Goal: Task Accomplishment & Management: Use online tool/utility

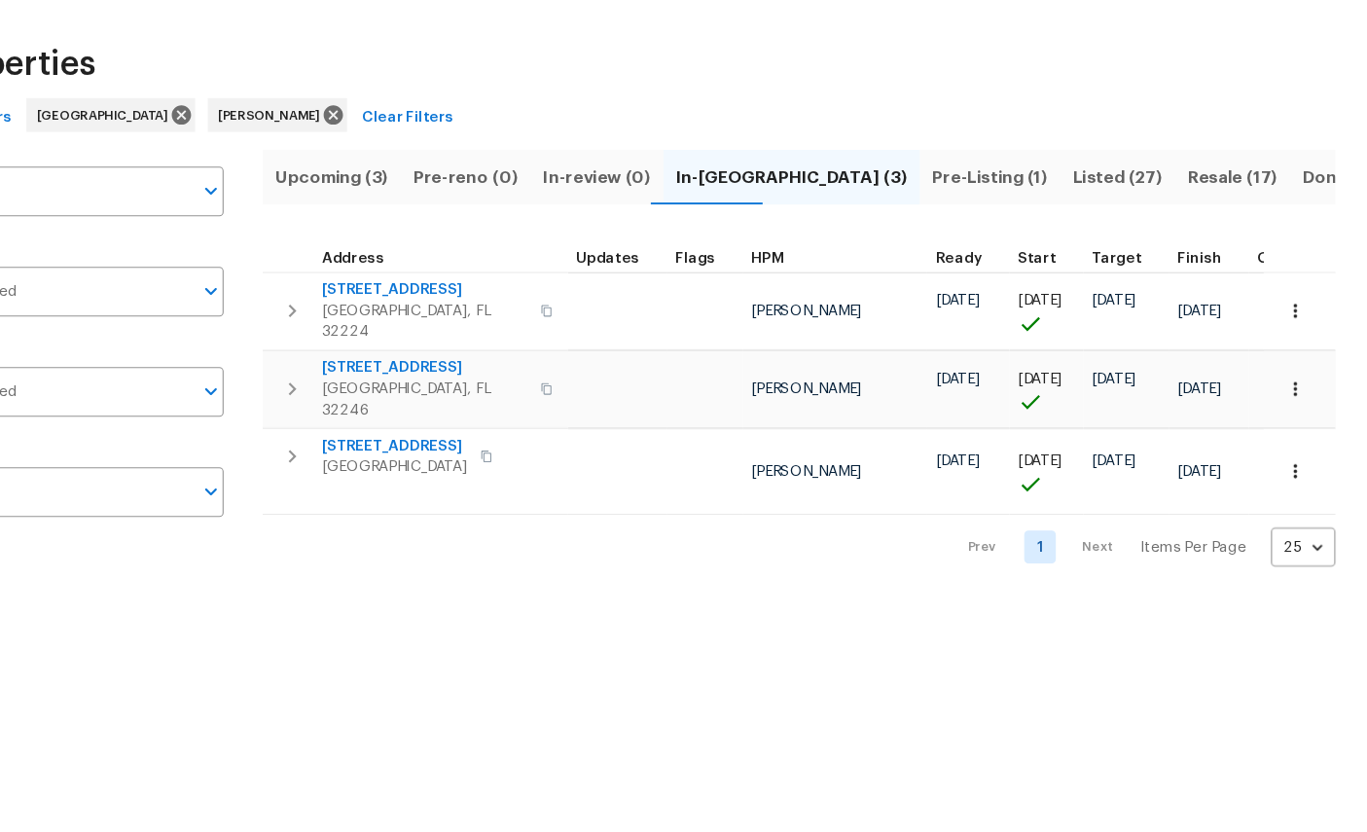
scroll to position [0, 25]
click at [401, 342] on span "[GEOGRAPHIC_DATA], FL 32224" at bounding box center [496, 361] width 190 height 39
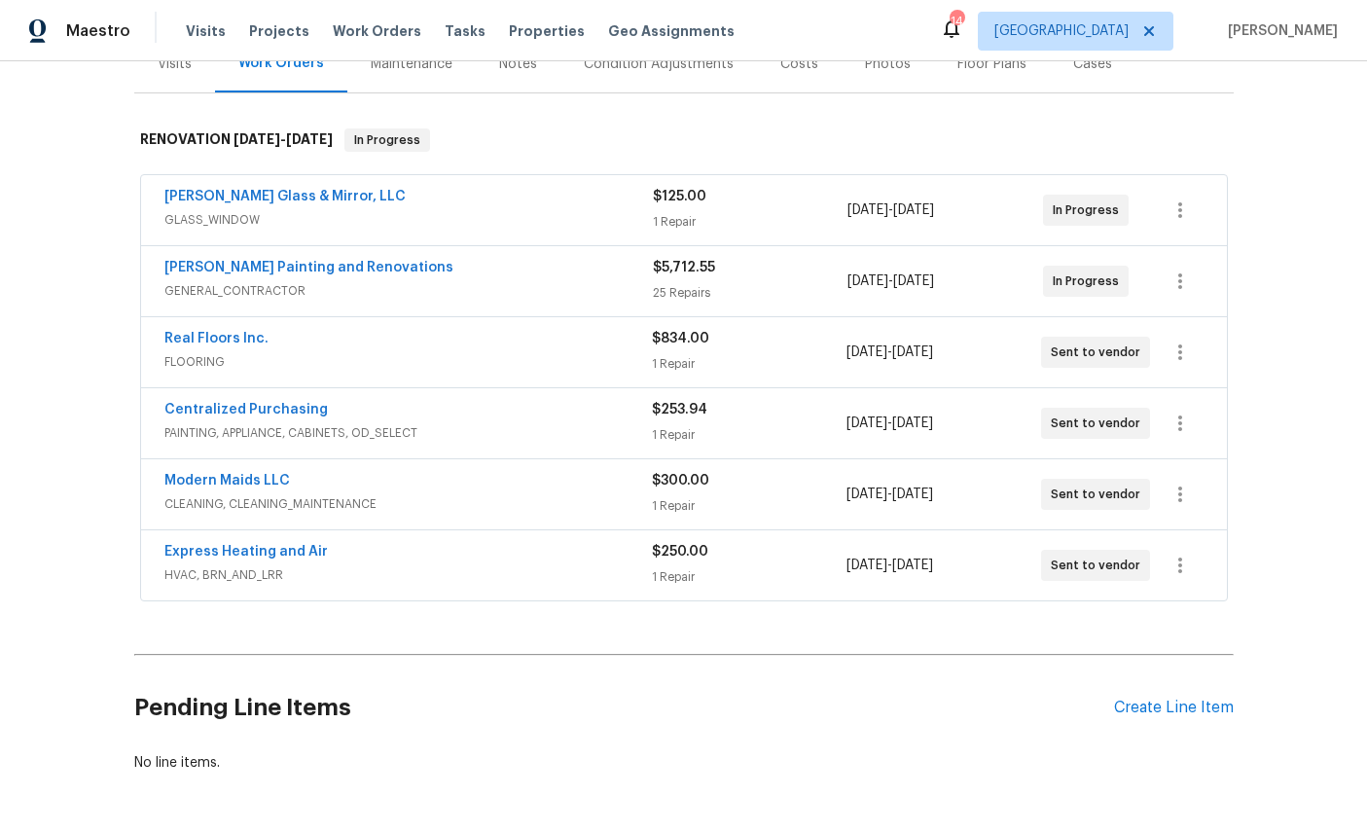
scroll to position [259, 0]
click at [1183, 707] on div "Create Line Item" at bounding box center [1174, 709] width 120 height 18
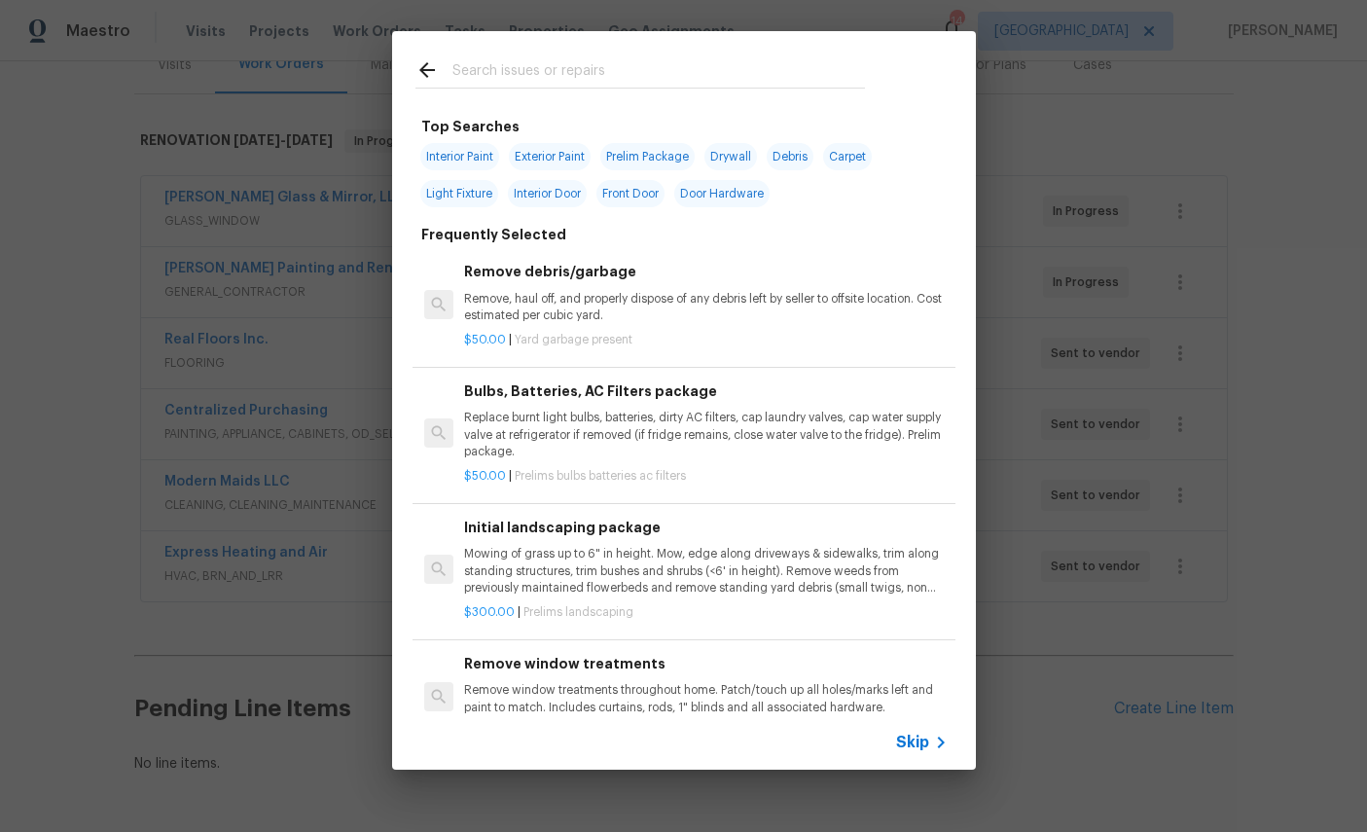
click at [596, 63] on input "text" at bounding box center [659, 72] width 413 height 29
type input "Windo"
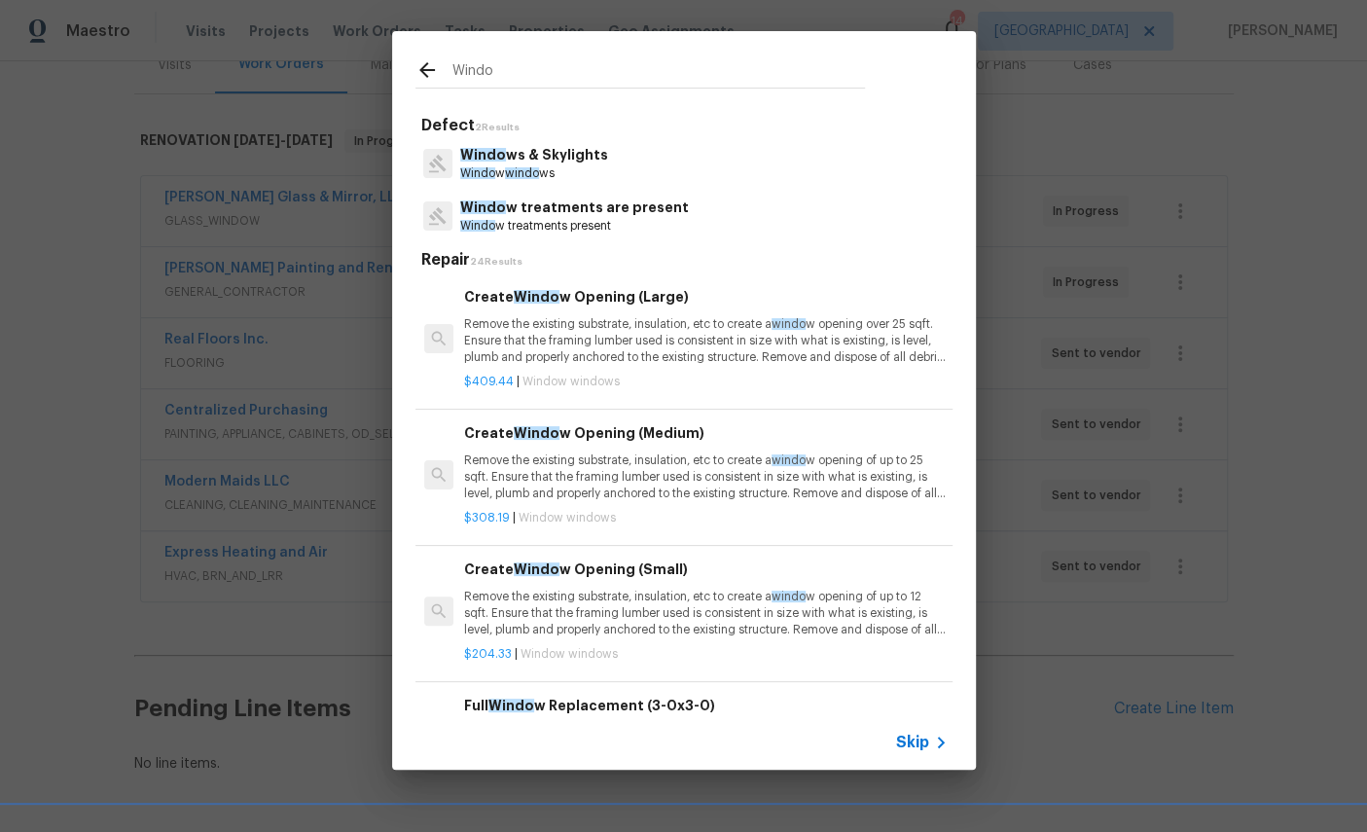
click at [524, 166] on p "Windo w windo ws" at bounding box center [534, 173] width 148 height 17
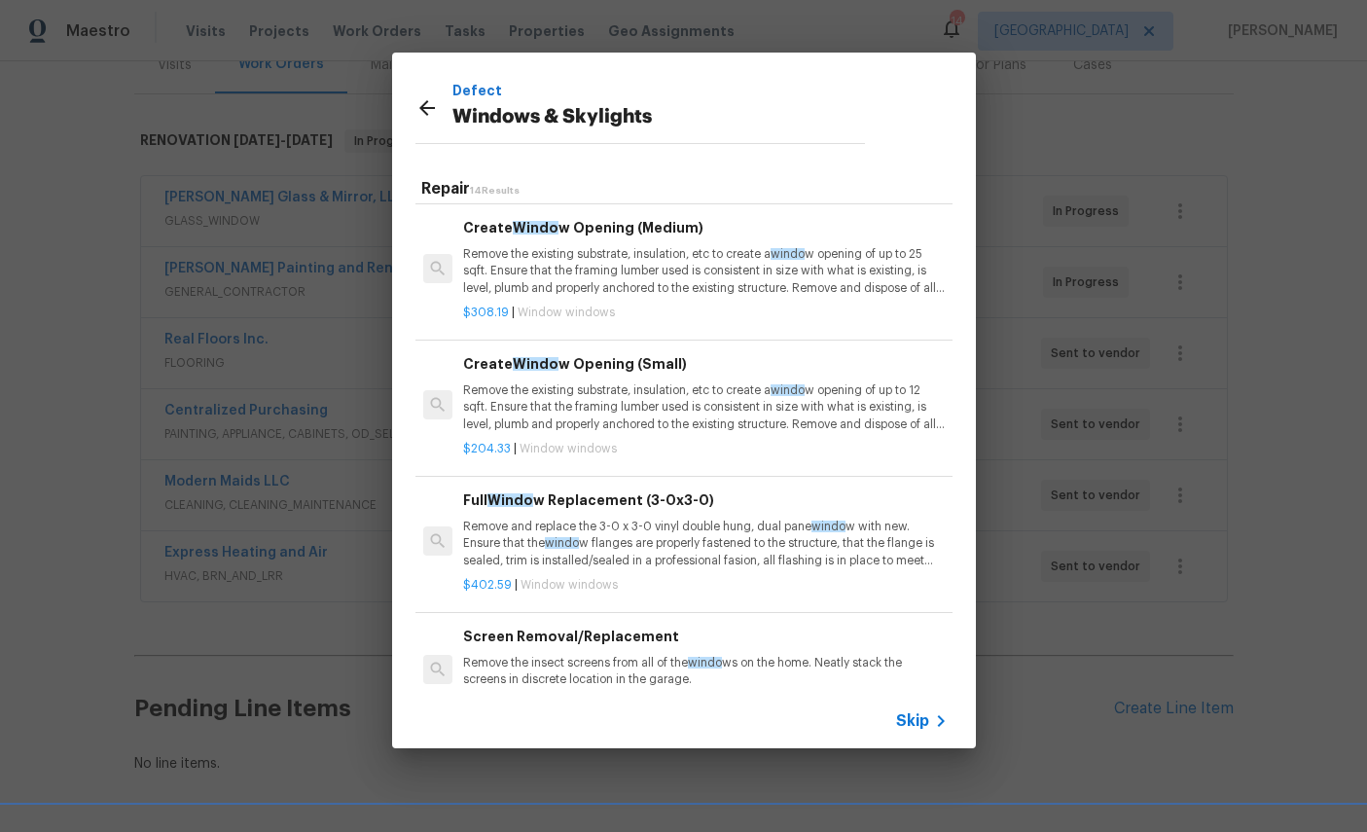
scroll to position [136, 1]
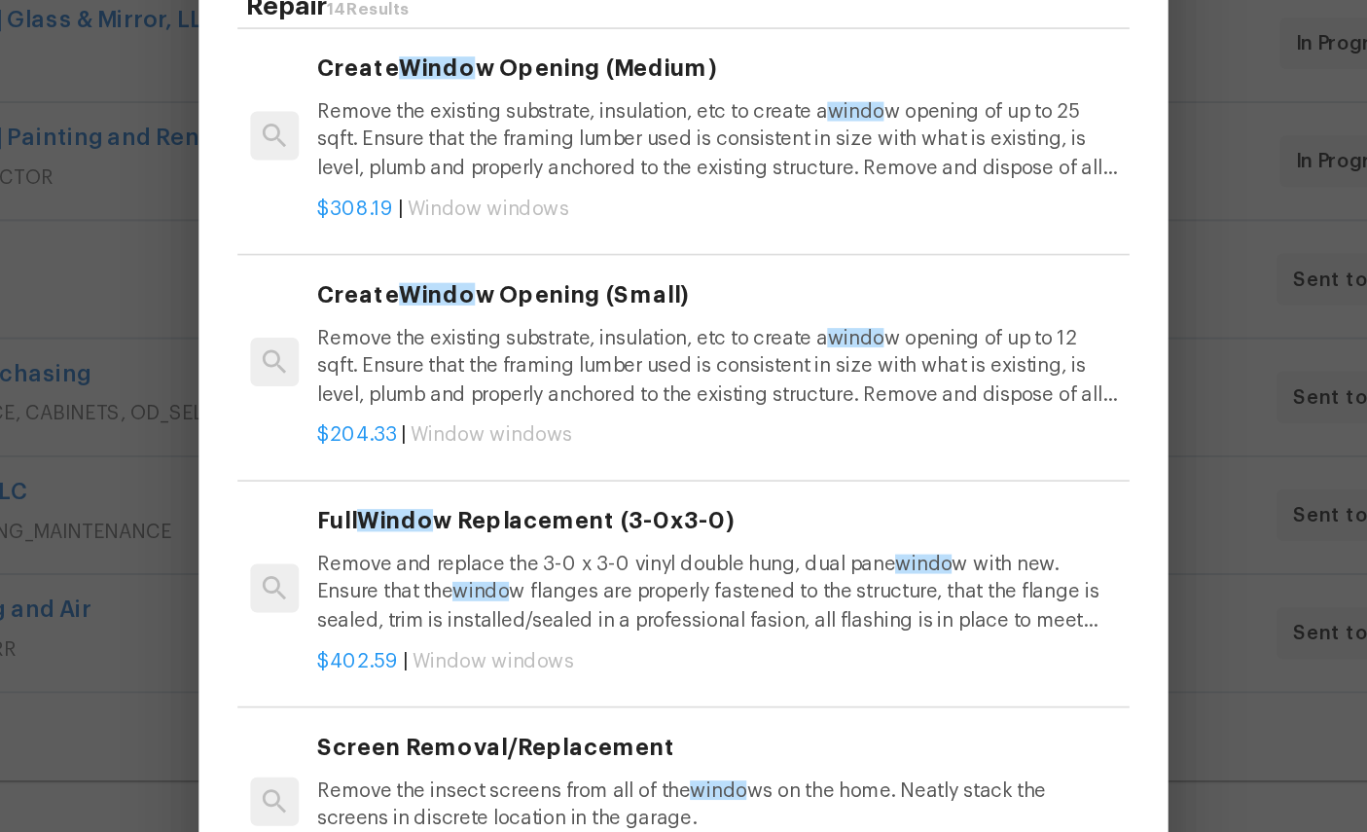
click at [463, 517] on p "Remove and replace the 3-0 x 3-0 vinyl double hung, dual pane windo w with new.…" at bounding box center [704, 542] width 483 height 50
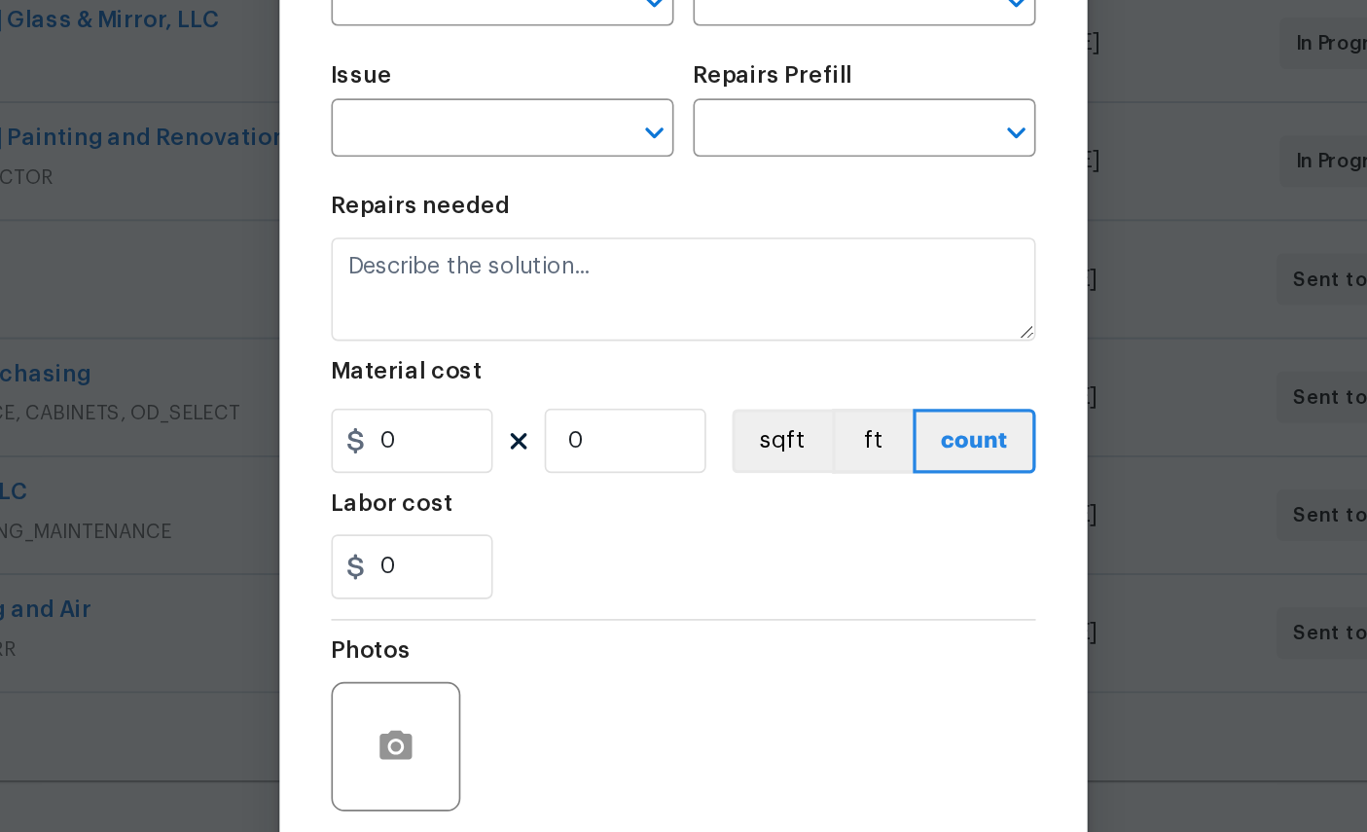
type input "Windows & Skylights"
type input "Full Window Replacement (3-0x3-0) $402.59"
type textarea "Remove and replace the 3-0 x 3-0 vinyl double hung, dual pane window with new. …"
type input "402.59"
type input "1"
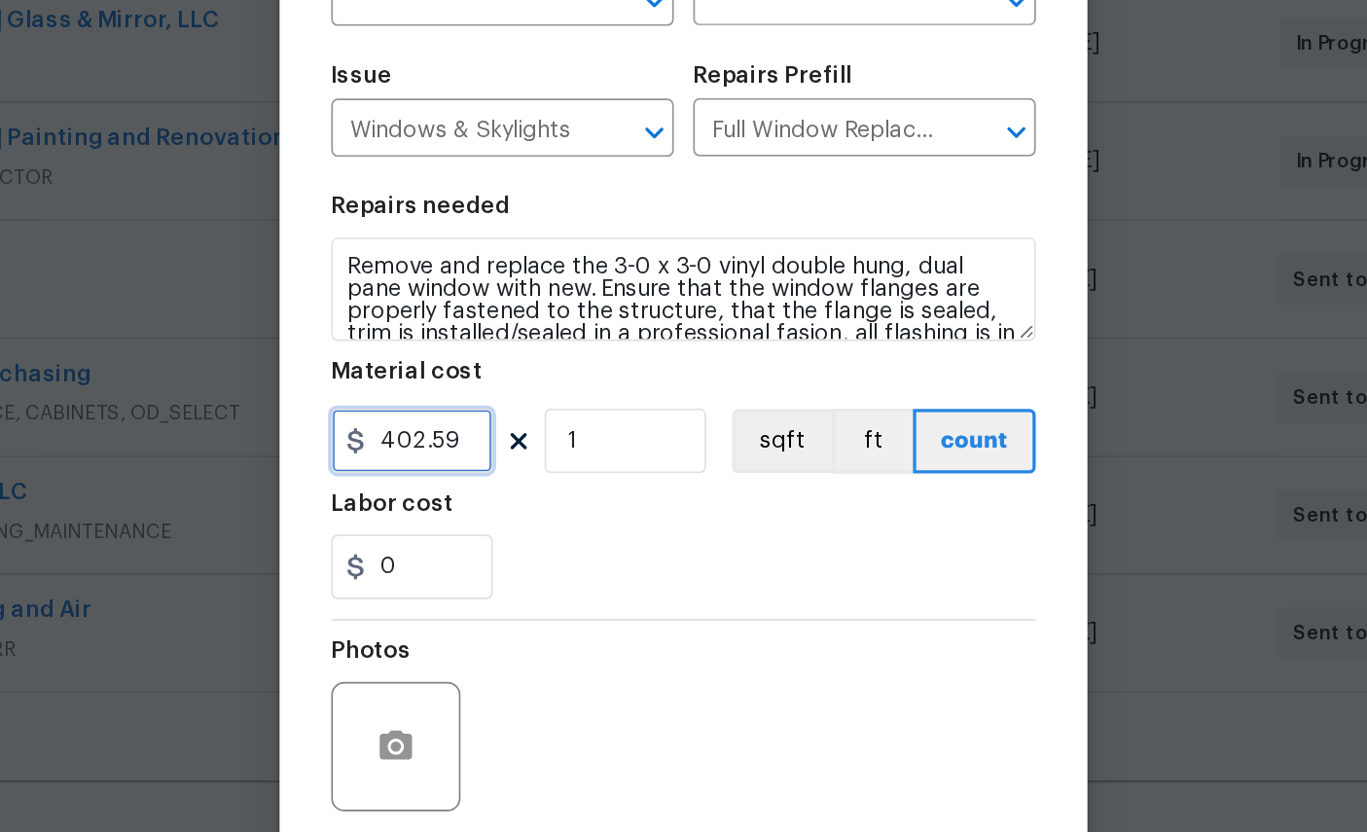
click at [472, 431] on input "402.59" at bounding box center [520, 450] width 97 height 39
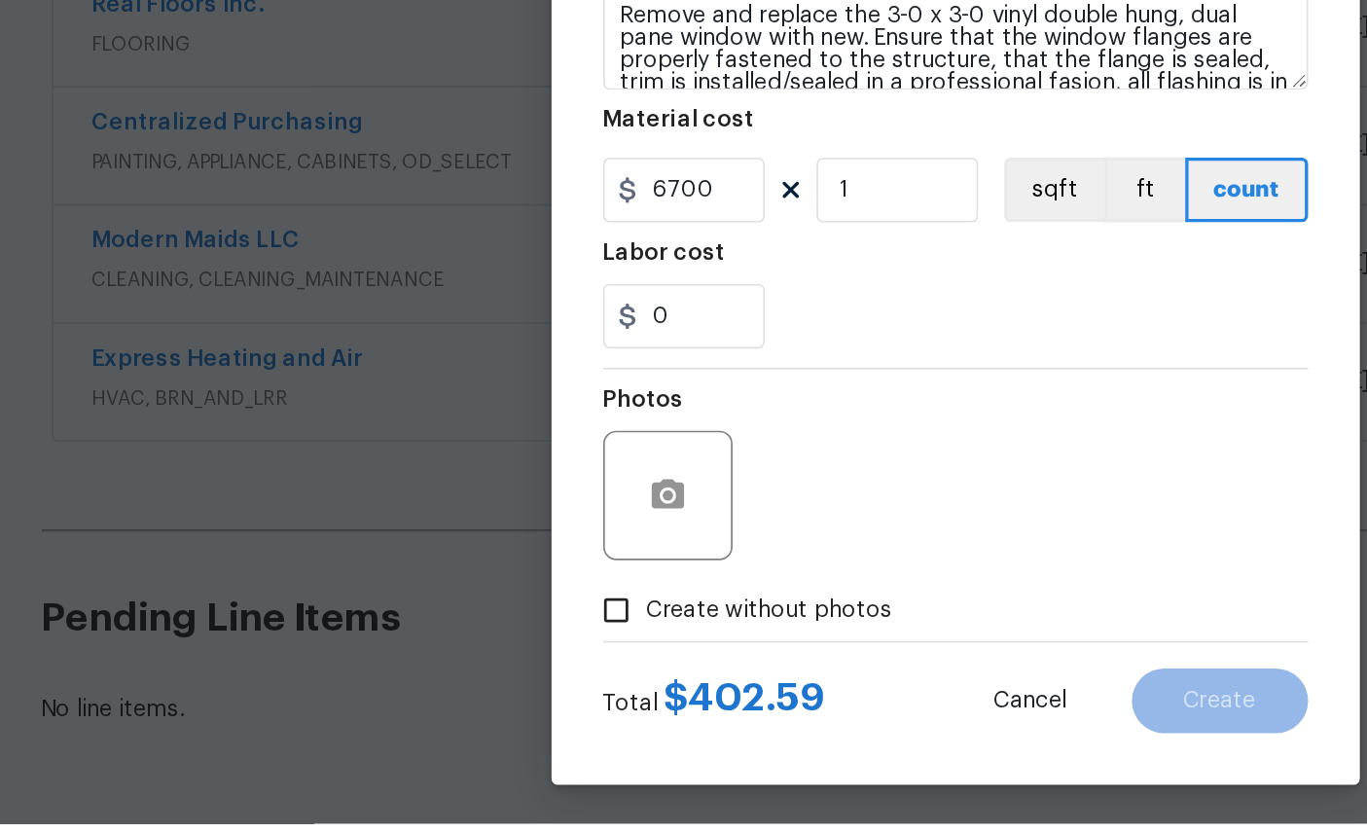
scroll to position [50, 0]
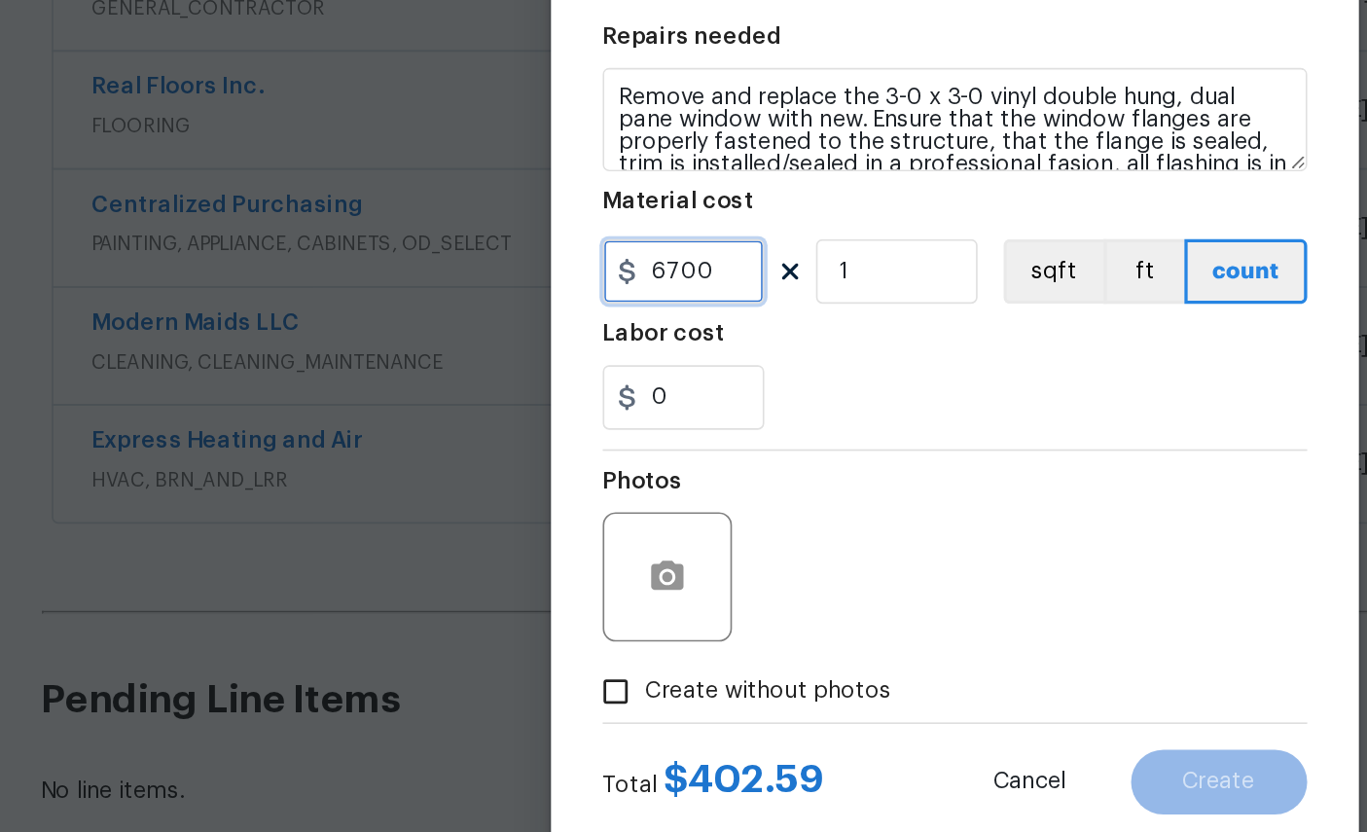
type input "6700"
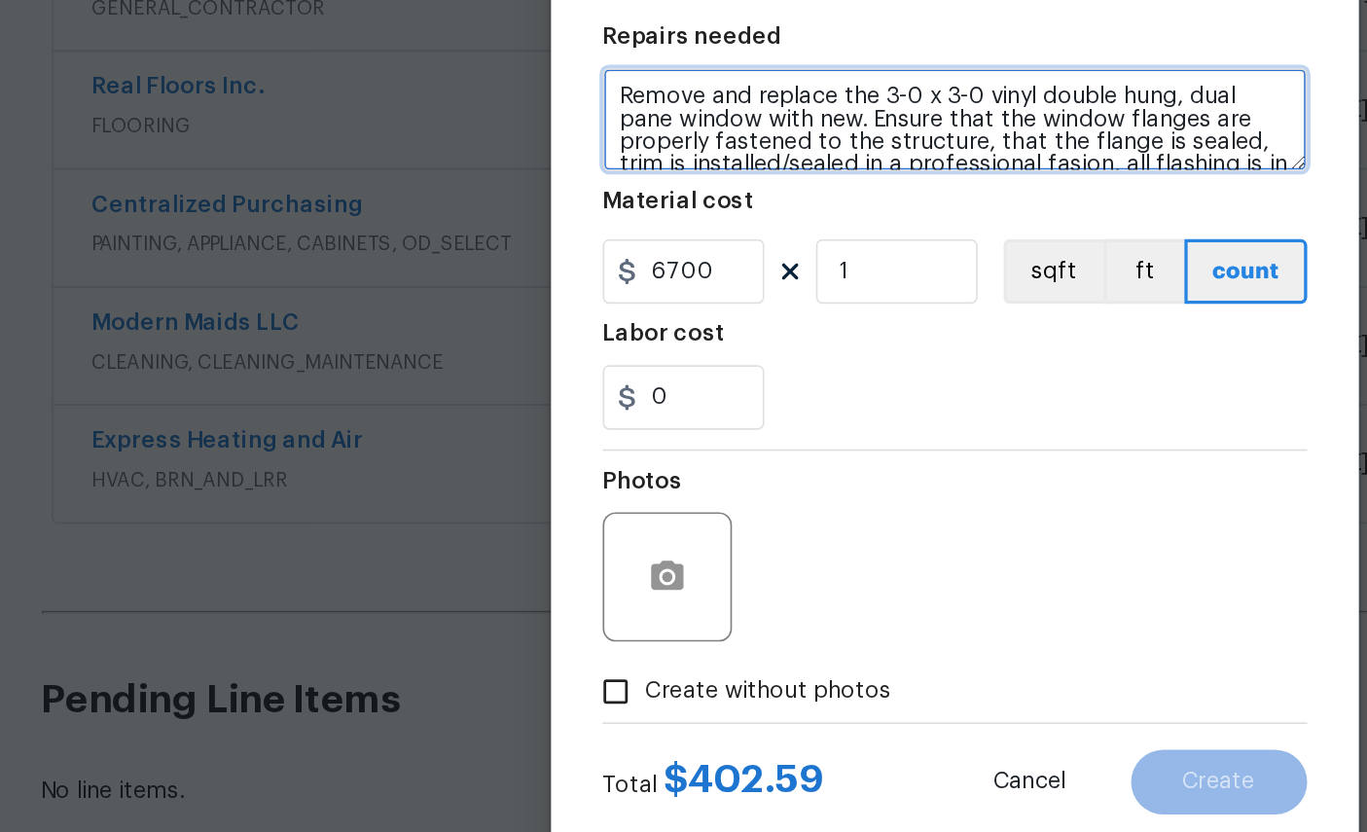
click at [612, 328] on textarea "Remove and replace the 3-0 x 3-0 vinyl double hung, dual pane window with new. …" at bounding box center [684, 359] width 424 height 62
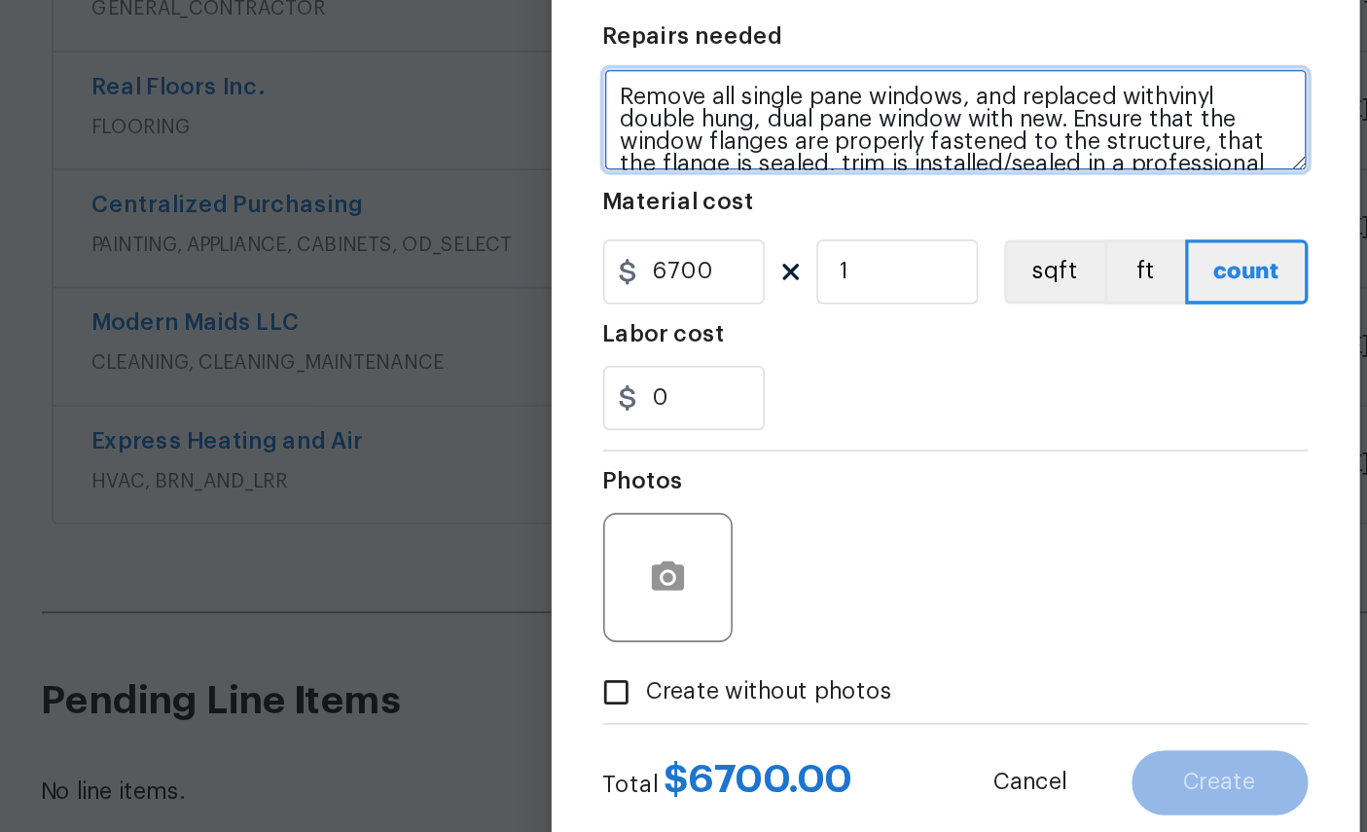
type textarea "Remove all single pane windows, and replaced withvinyl double hung, dual pane w…"
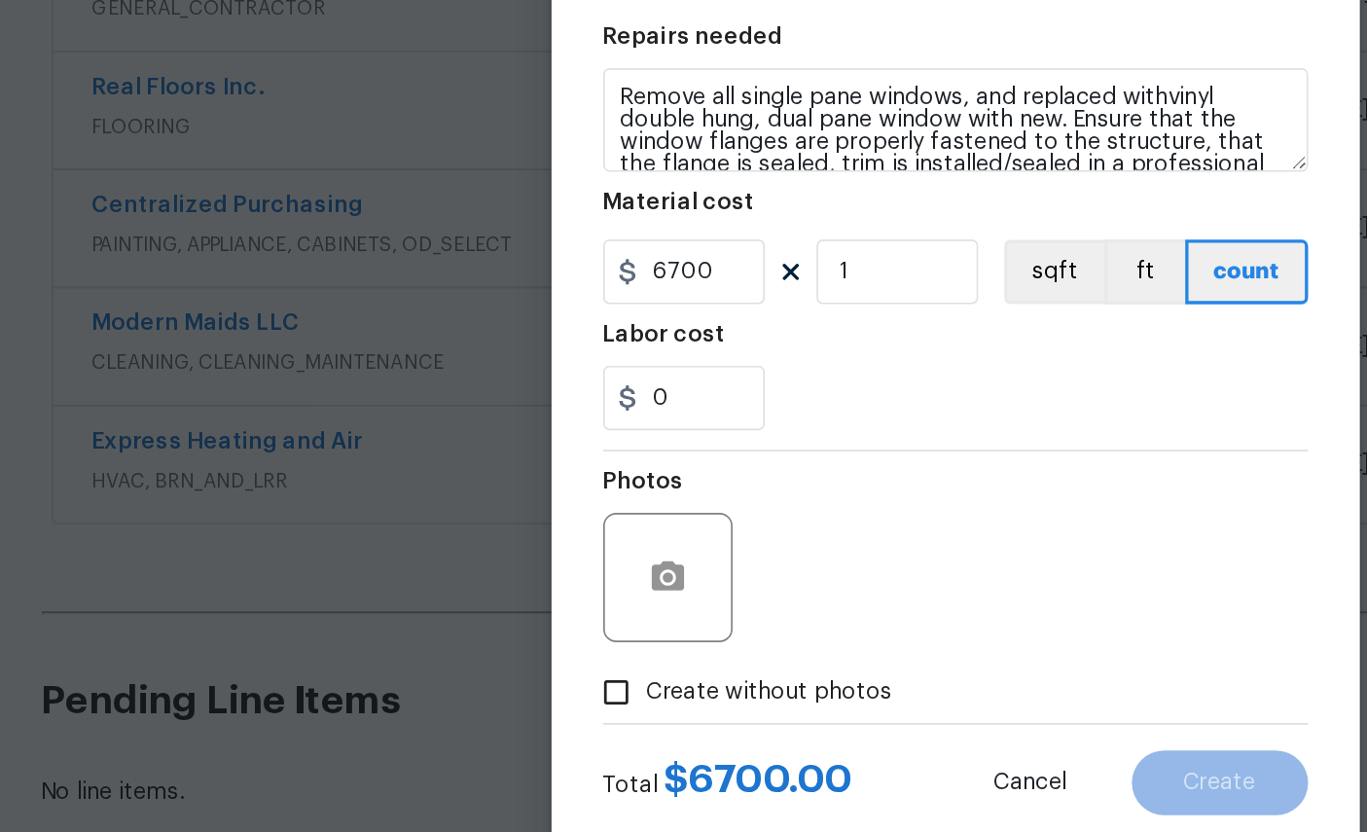
click at [548, 482] on div "Labor cost" at bounding box center [684, 494] width 424 height 25
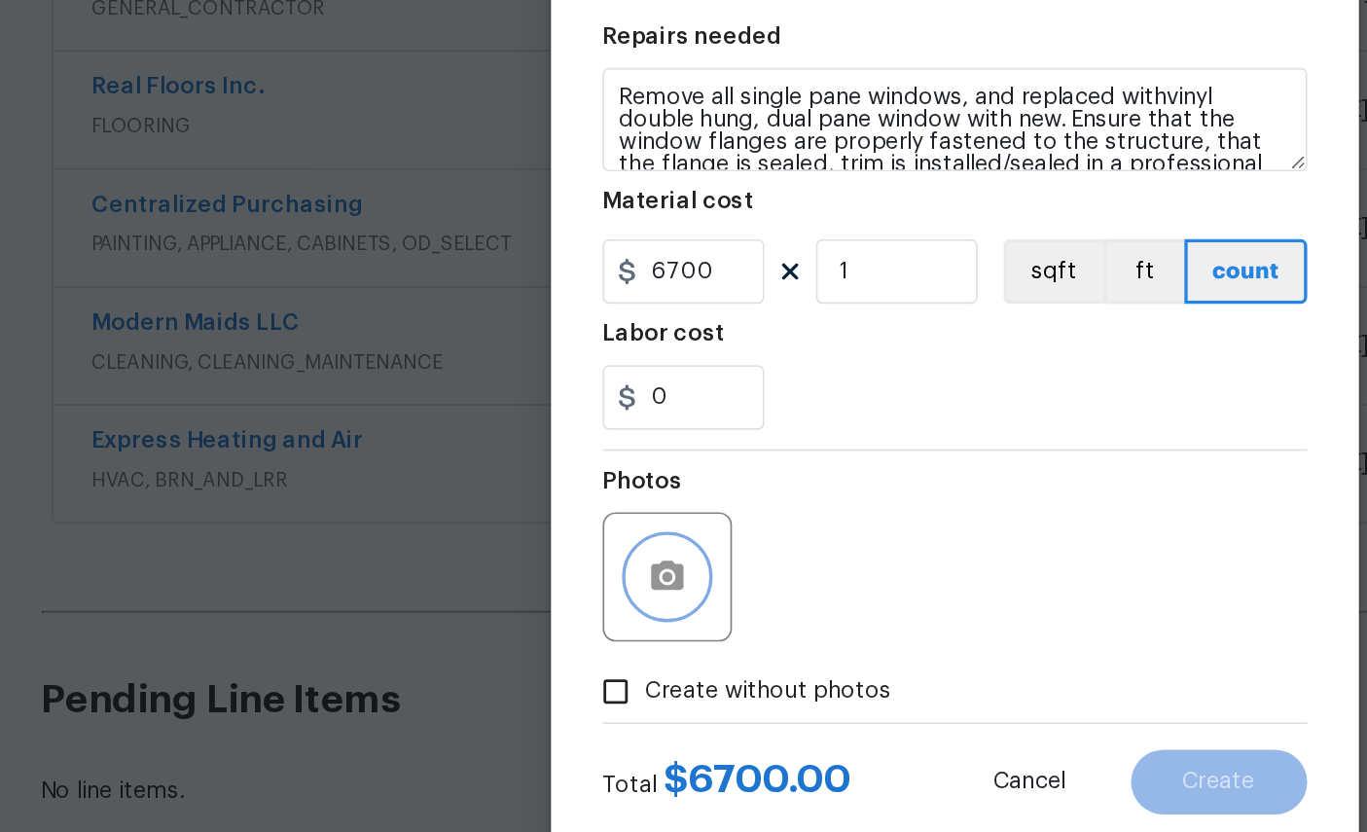
click at [501, 625] on icon "button" at bounding box center [510, 634] width 19 height 18
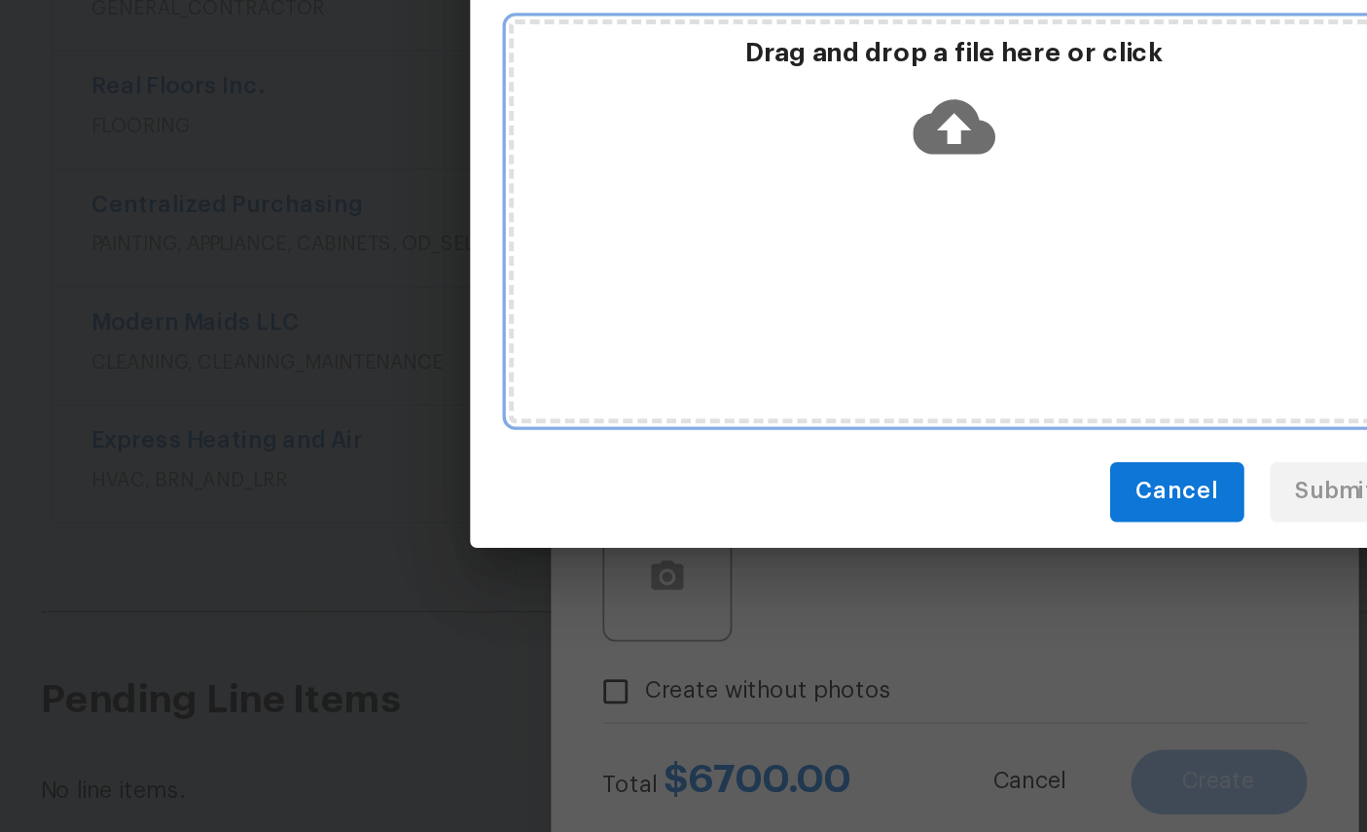
click at [659, 339] on icon at bounding box center [684, 364] width 50 height 50
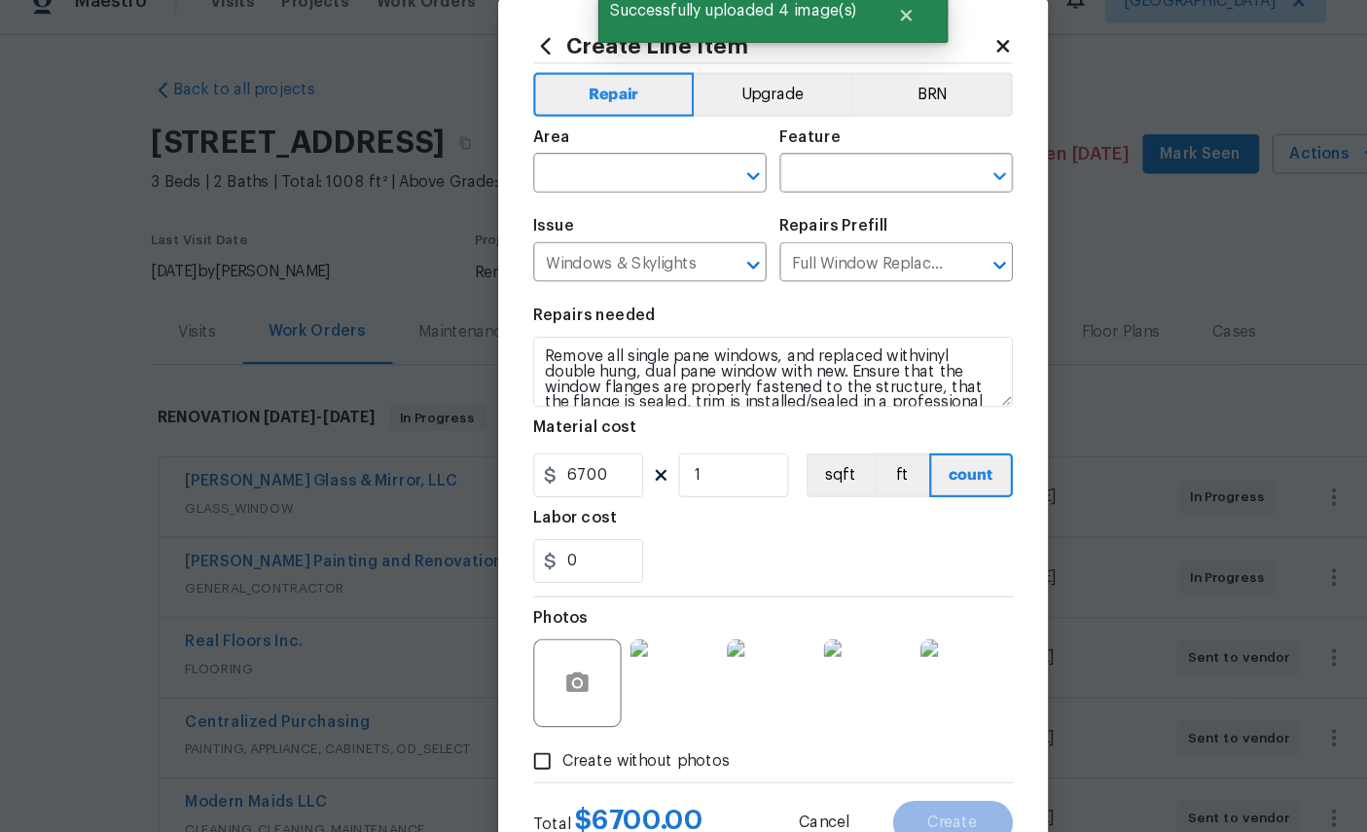
scroll to position [259, 0]
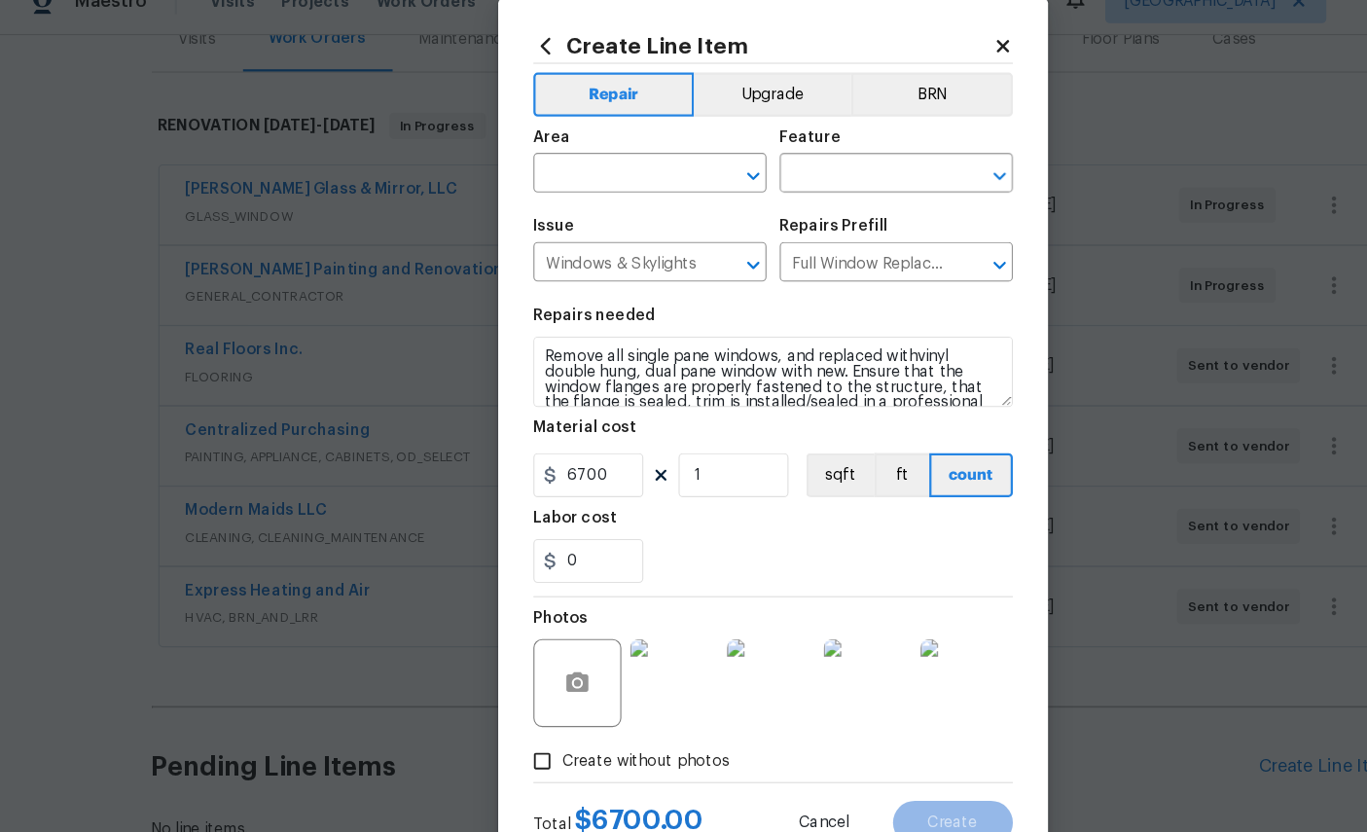
click at [538, 170] on input "text" at bounding box center [548, 185] width 152 height 30
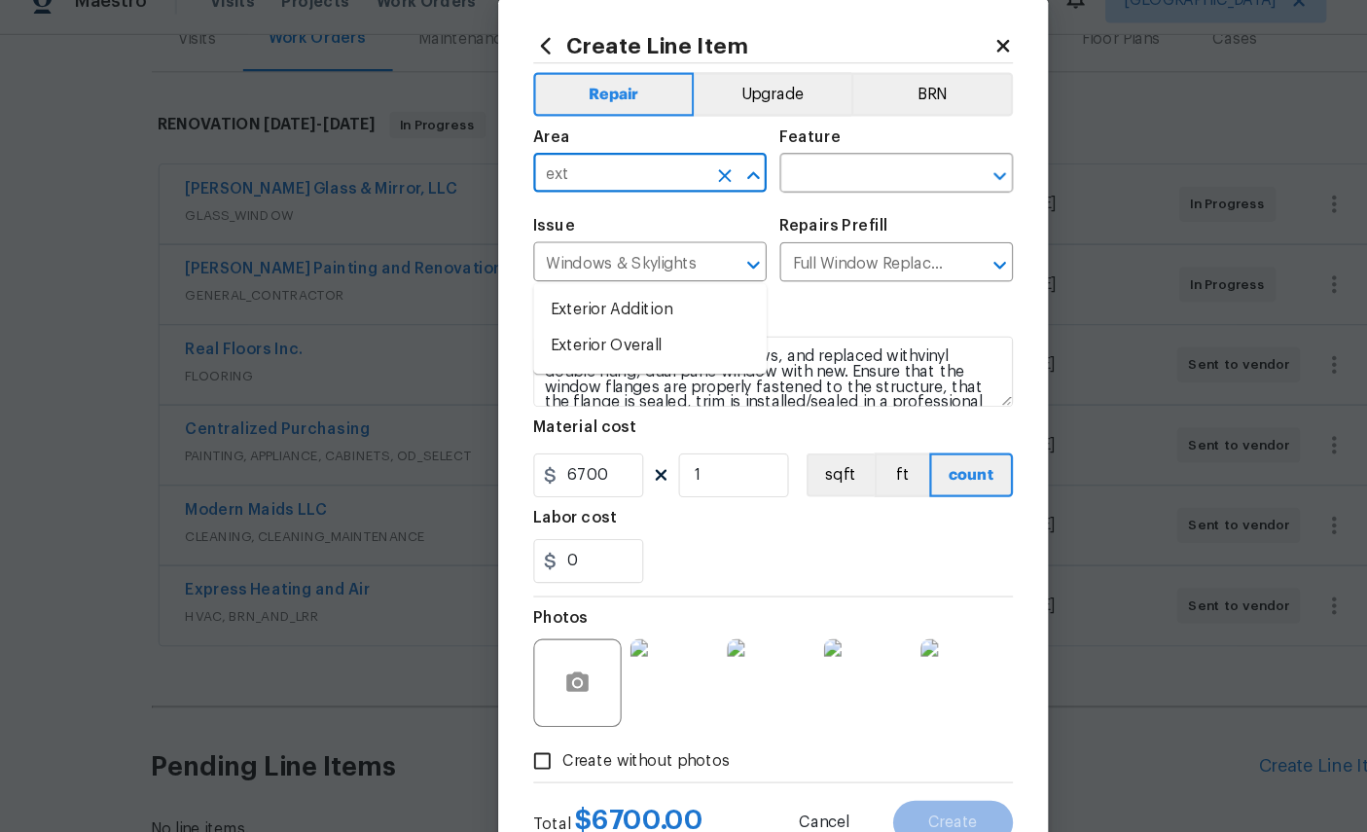
click at [543, 321] on li "Exterior Overall" at bounding box center [575, 337] width 206 height 32
type input "Exterior Overall"
click at [795, 170] on input "text" at bounding box center [766, 185] width 152 height 30
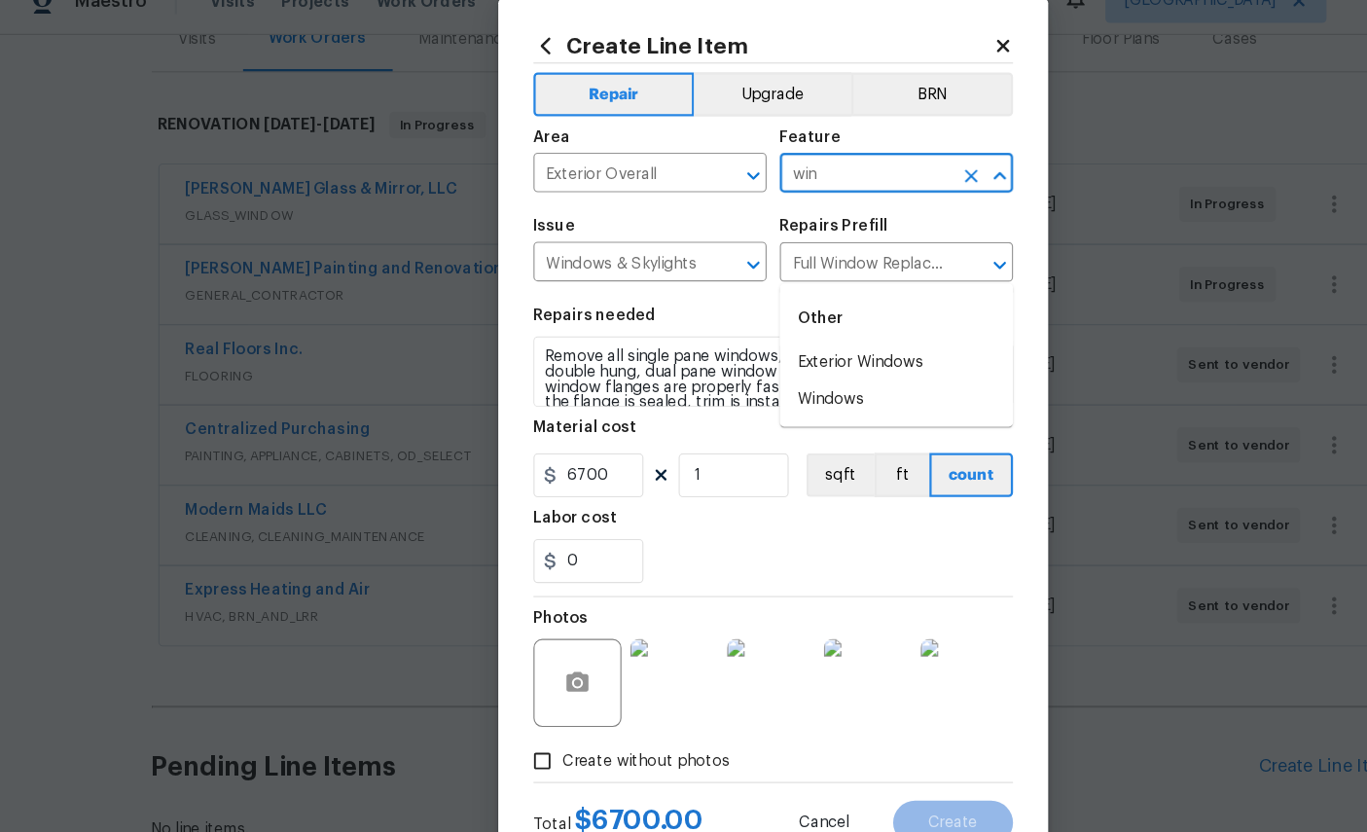
click at [795, 289] on div "Other" at bounding box center [793, 312] width 206 height 47
click at [803, 336] on li "Exterior Windows" at bounding box center [793, 352] width 206 height 32
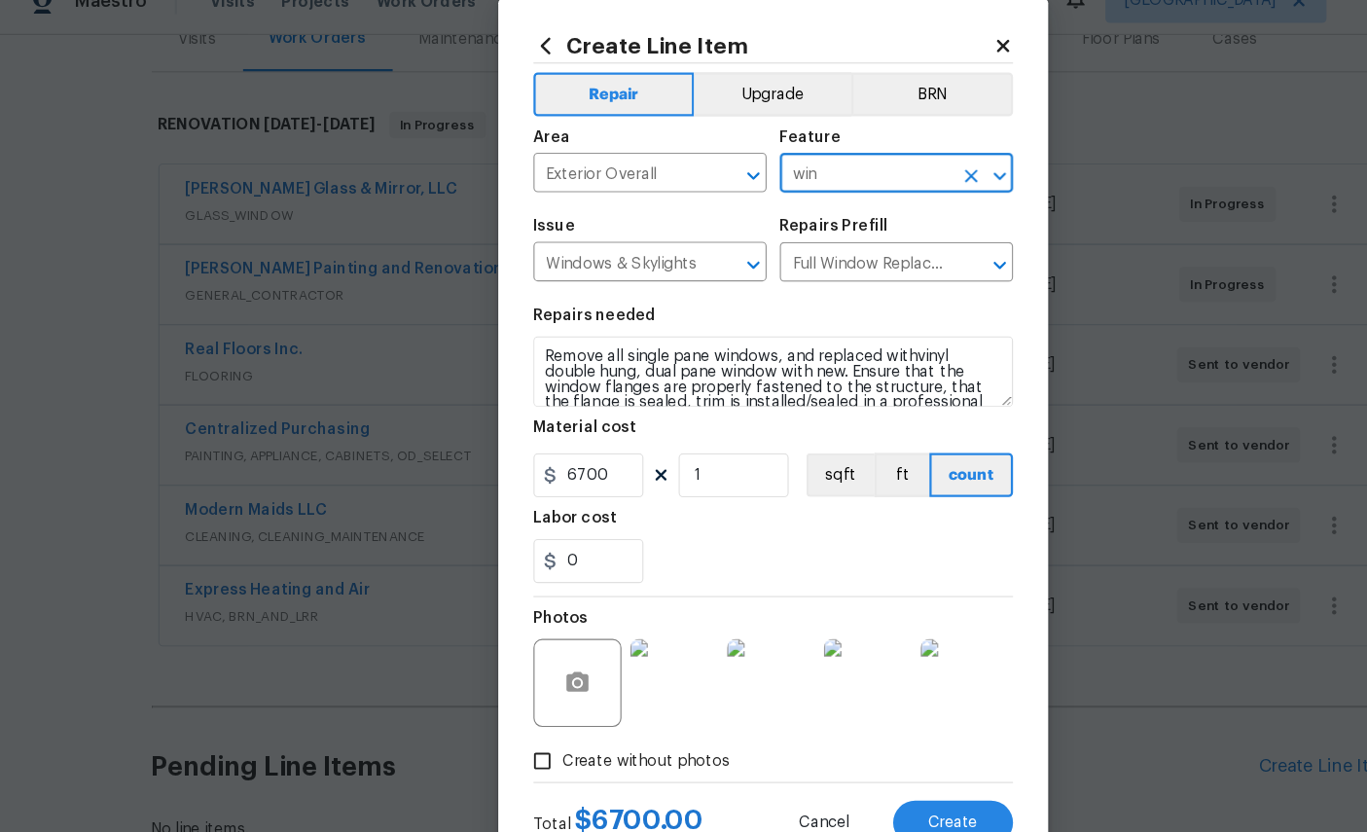
type input "Exterior Windows"
click at [842, 751] on span "Create" at bounding box center [843, 758] width 44 height 15
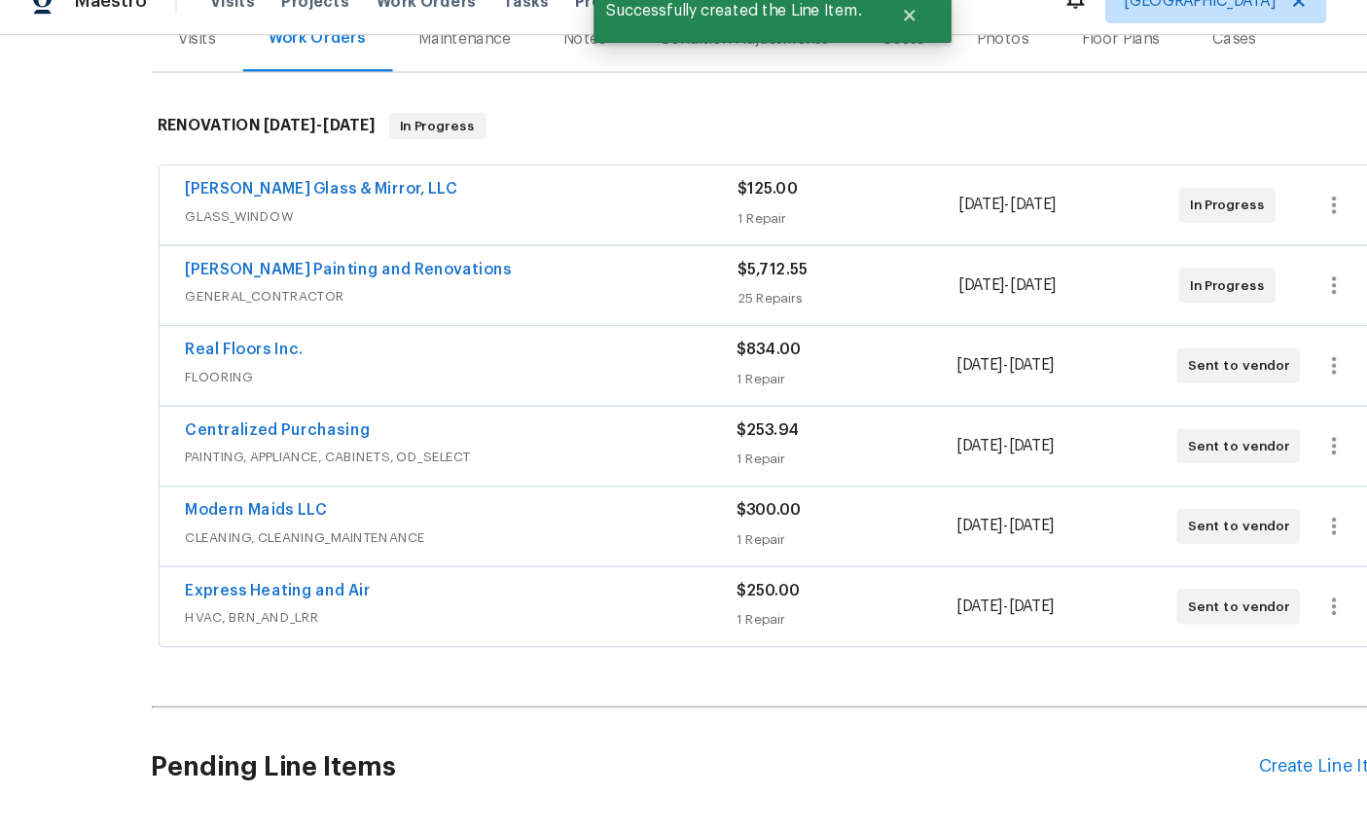
click at [188, 810] on input "checkbox" at bounding box center [190, 830] width 55 height 41
checkbox input "true"
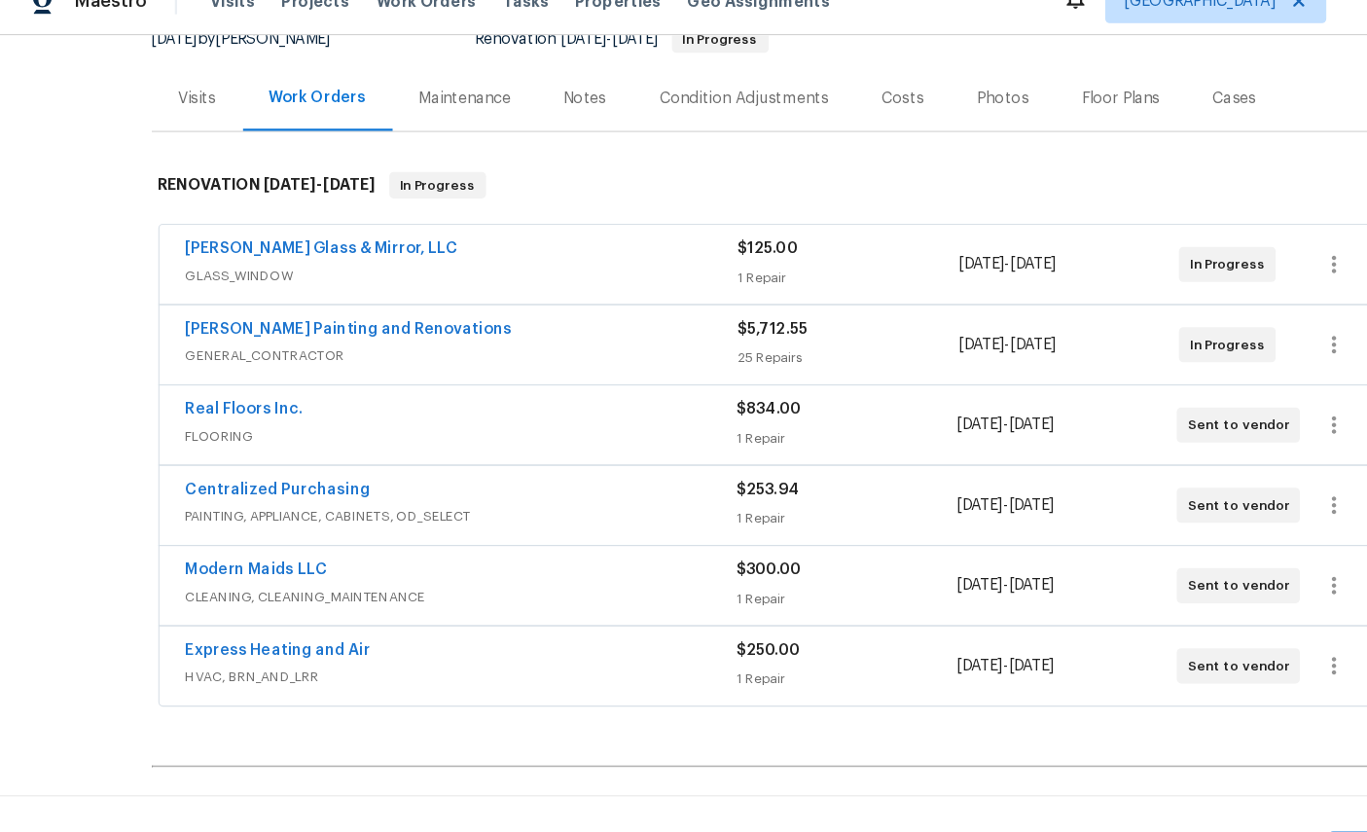
scroll to position [165, 0]
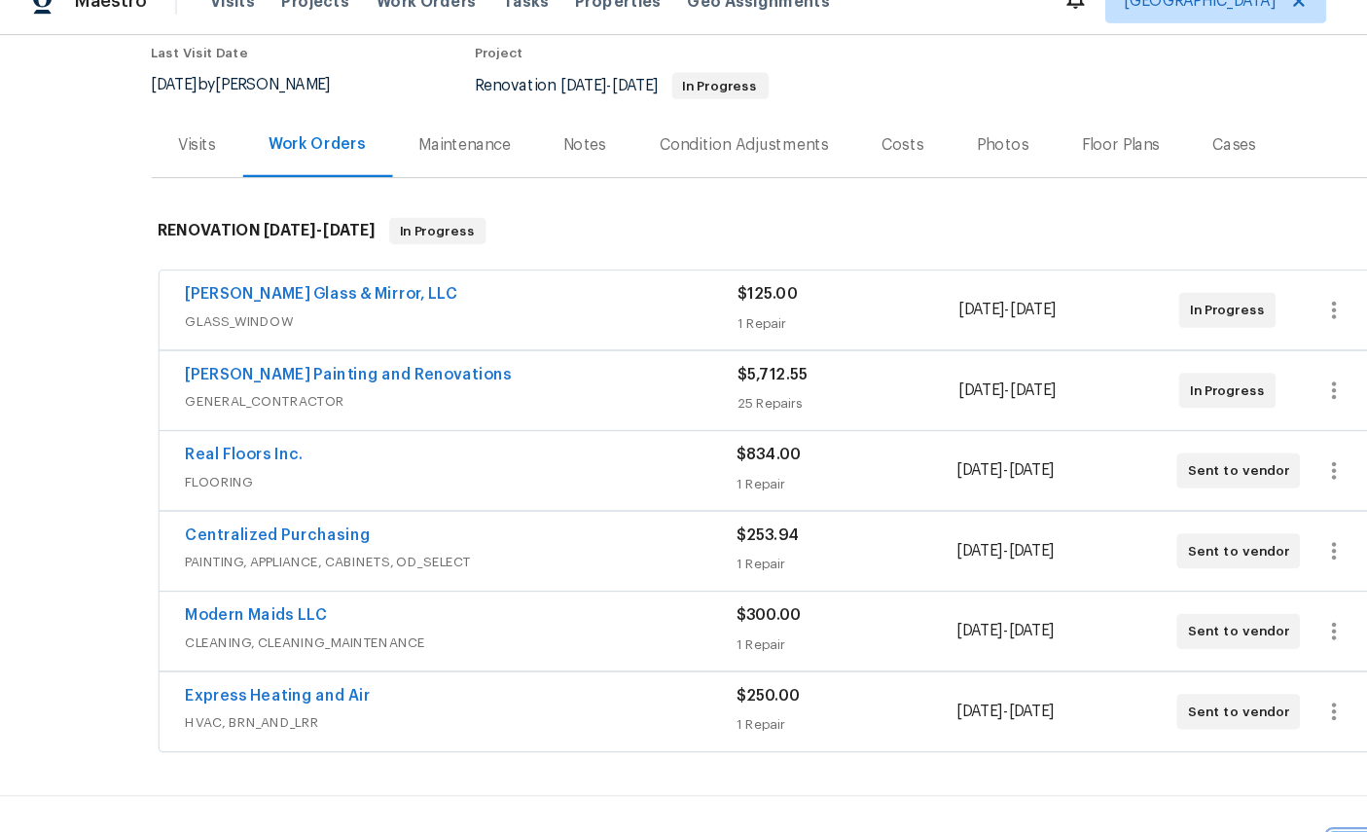
click at [1185, 766] on button "Create Work Order" at bounding box center [1256, 784] width 161 height 36
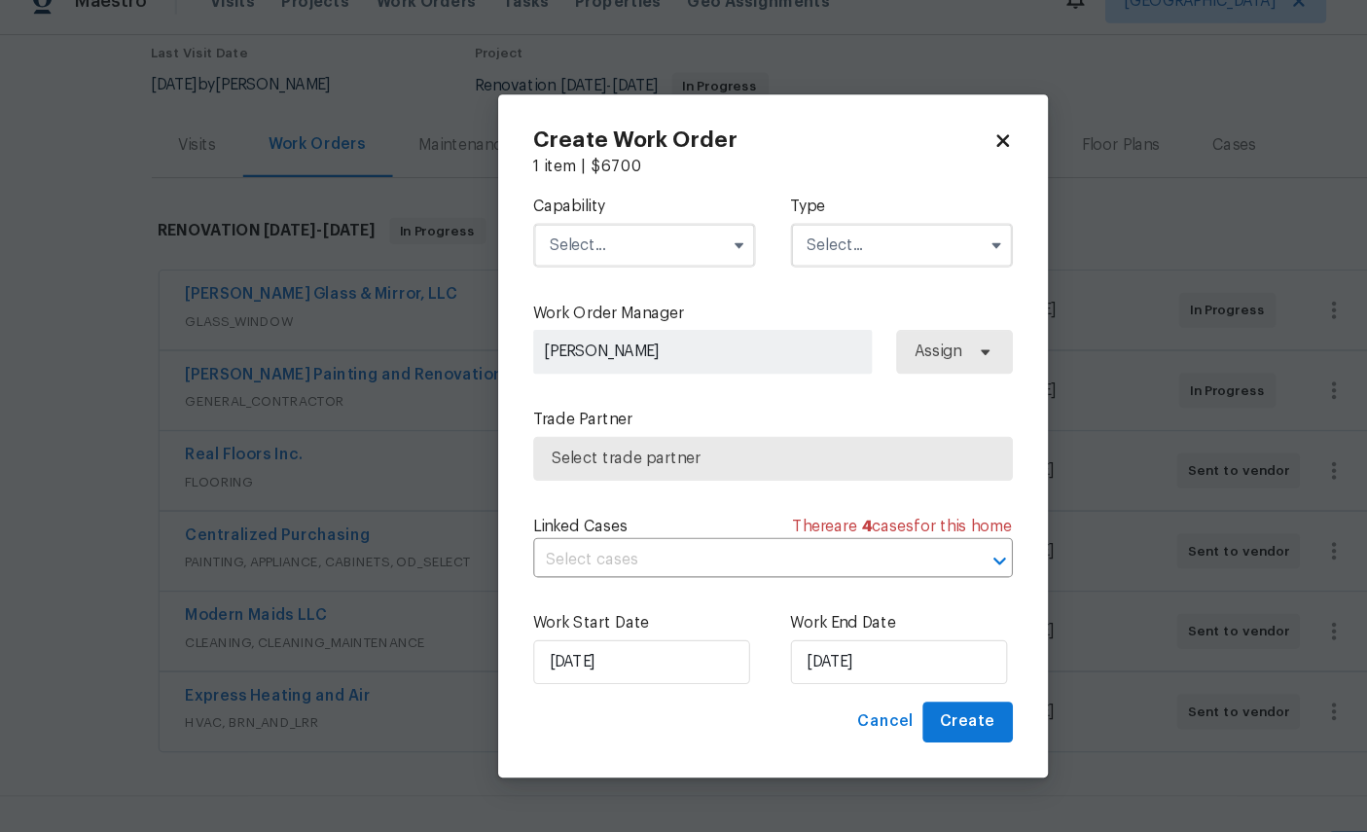
click at [537, 229] on input "text" at bounding box center [570, 247] width 197 height 39
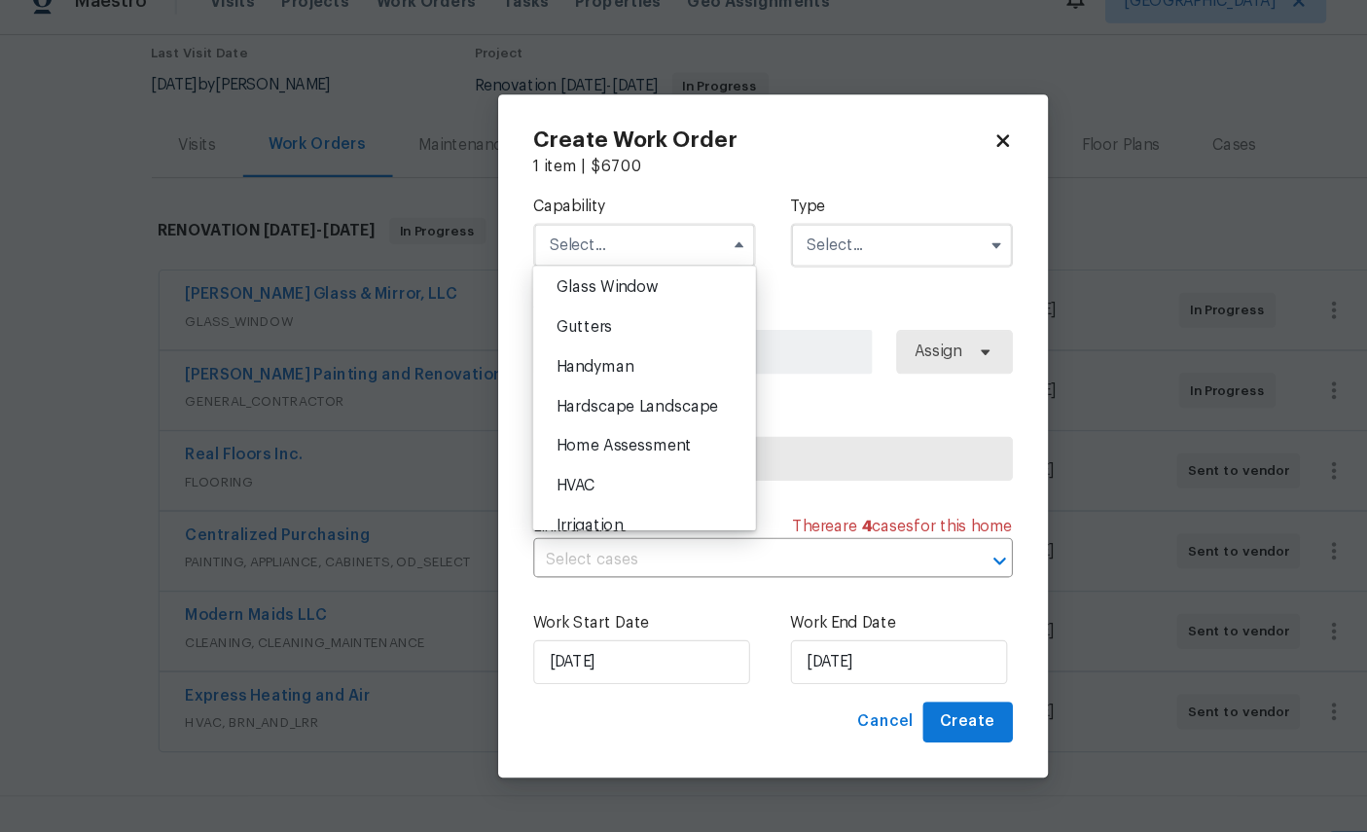
scroll to position [1018, 0]
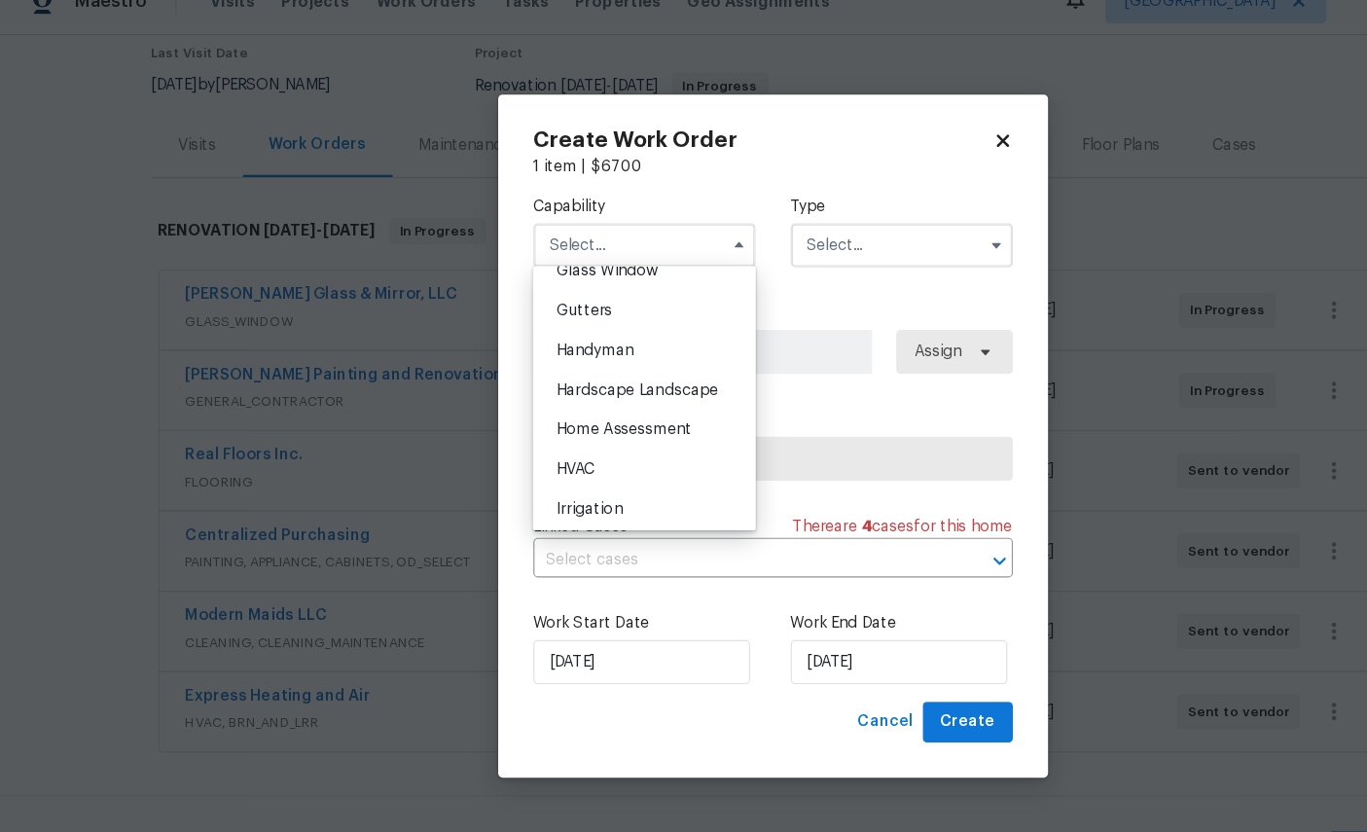
click at [569, 277] on span "Glass Window" at bounding box center [537, 271] width 91 height 14
type input "Glass Window"
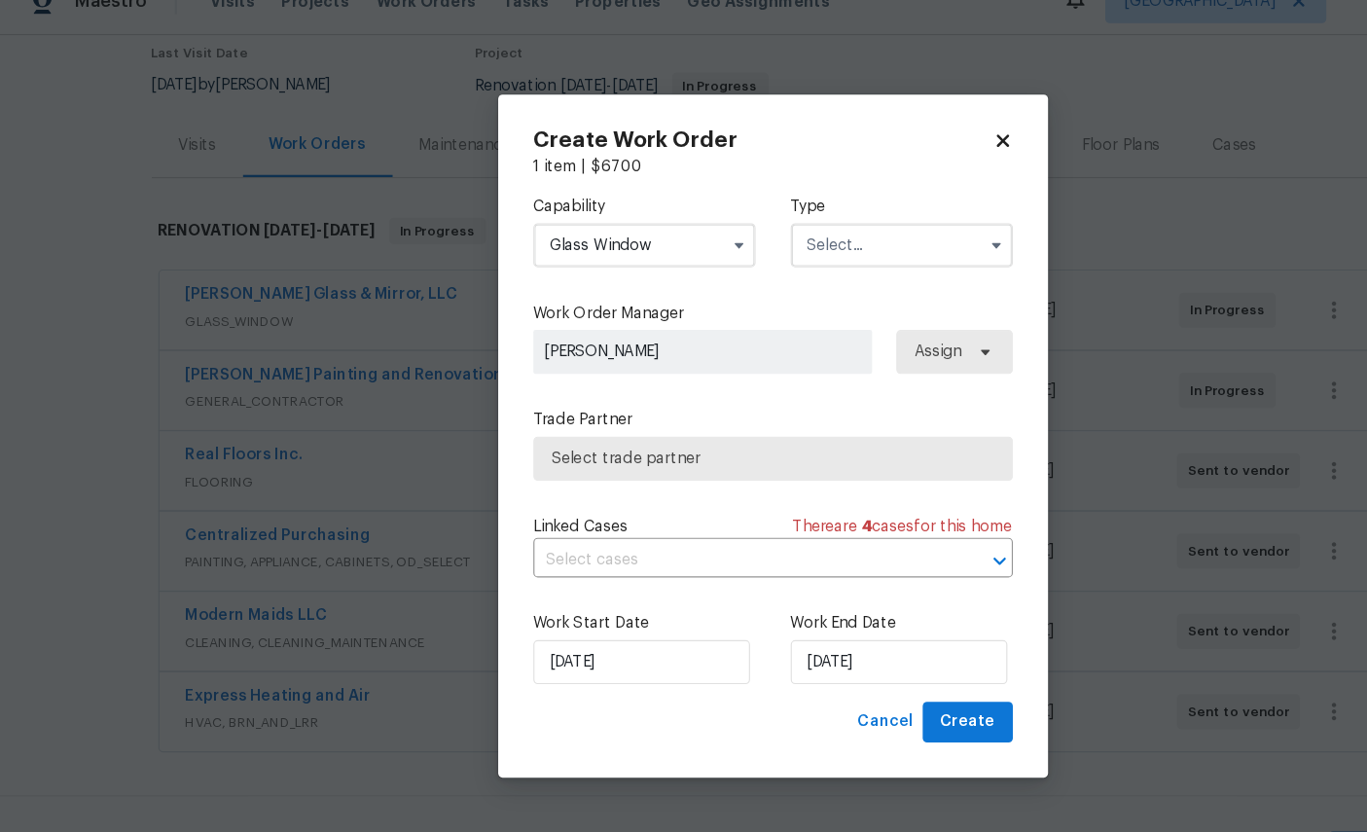
click at [807, 228] on input "text" at bounding box center [798, 247] width 197 height 39
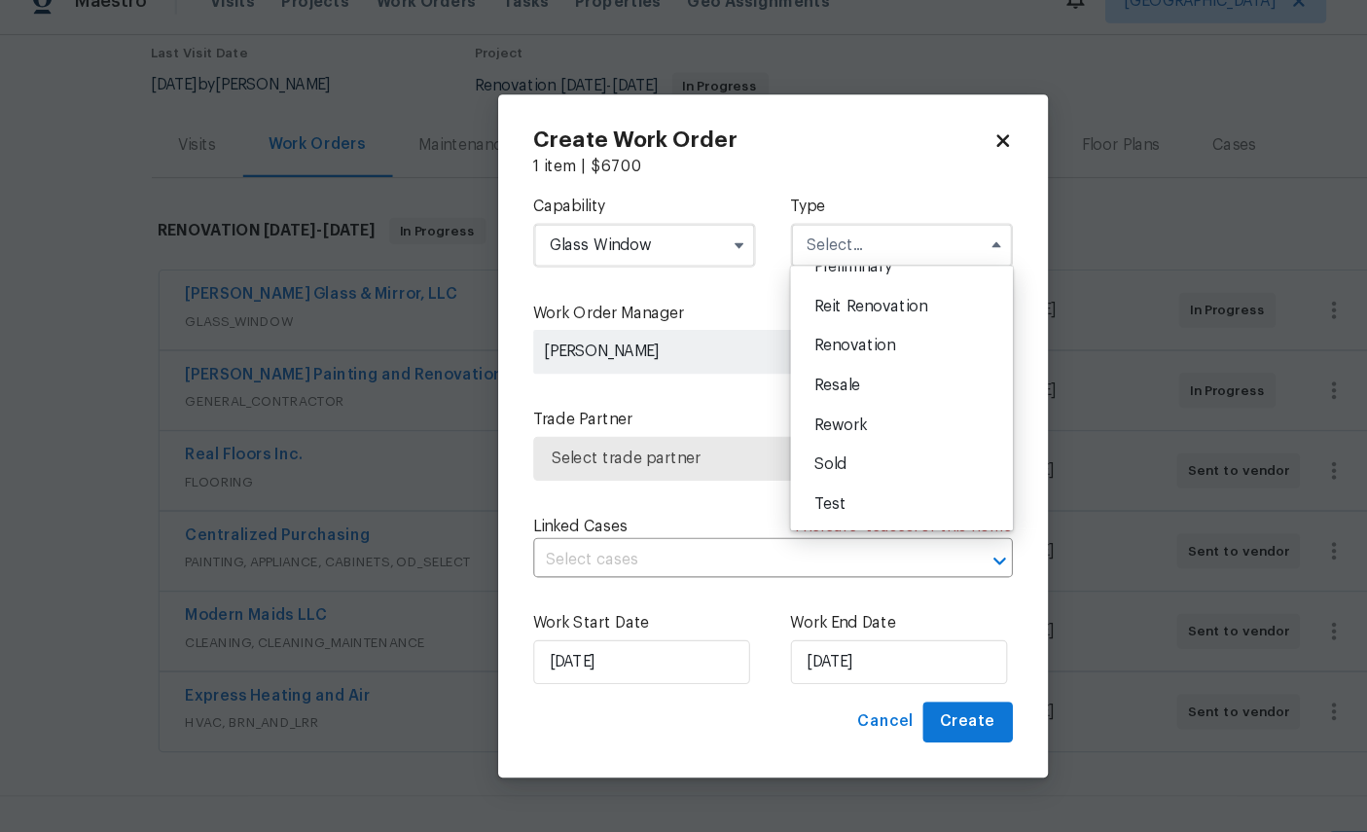
scroll to position [460, 0]
click at [787, 330] on span "Renovation" at bounding box center [756, 337] width 72 height 14
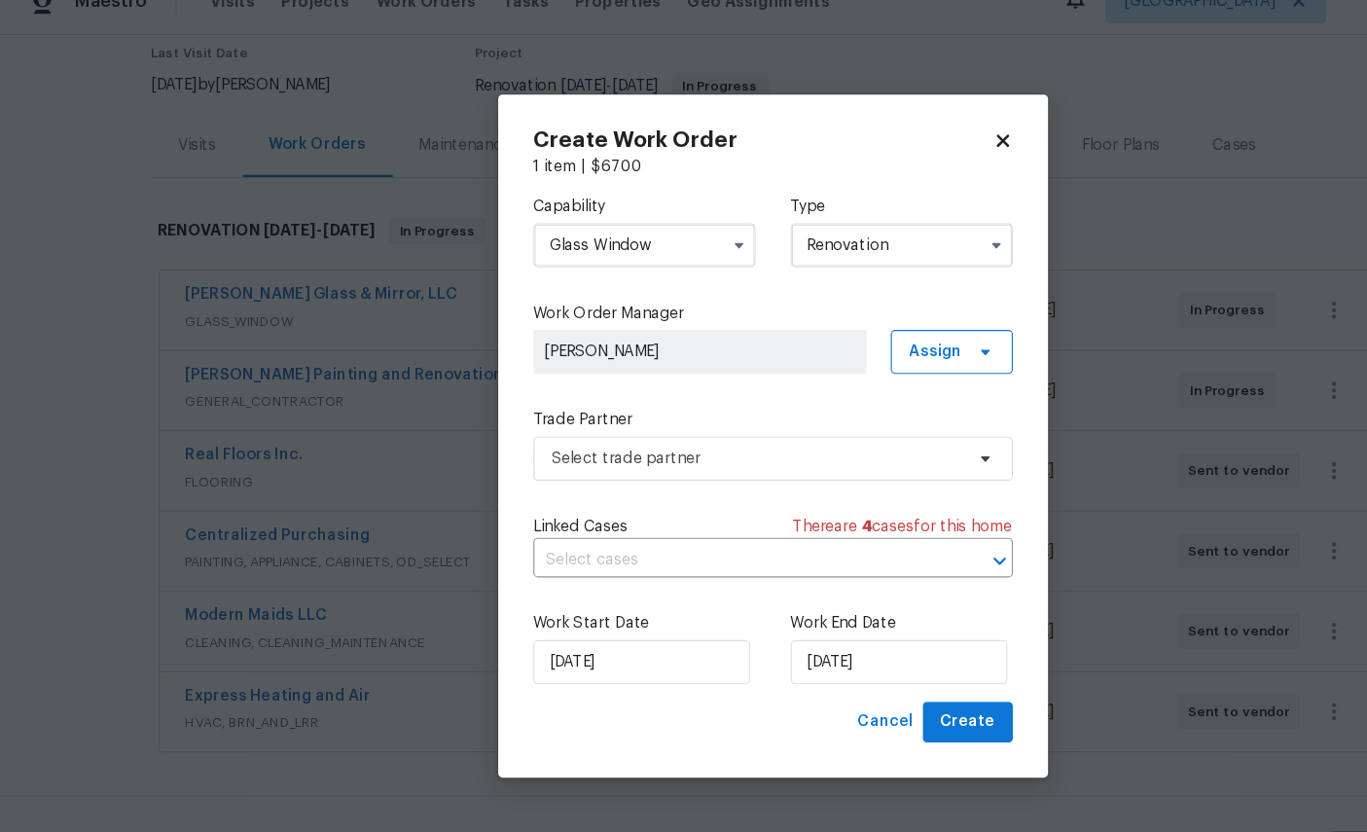
type input "Renovation"
click at [660, 426] on span "Select trade partner" at bounding box center [670, 435] width 363 height 19
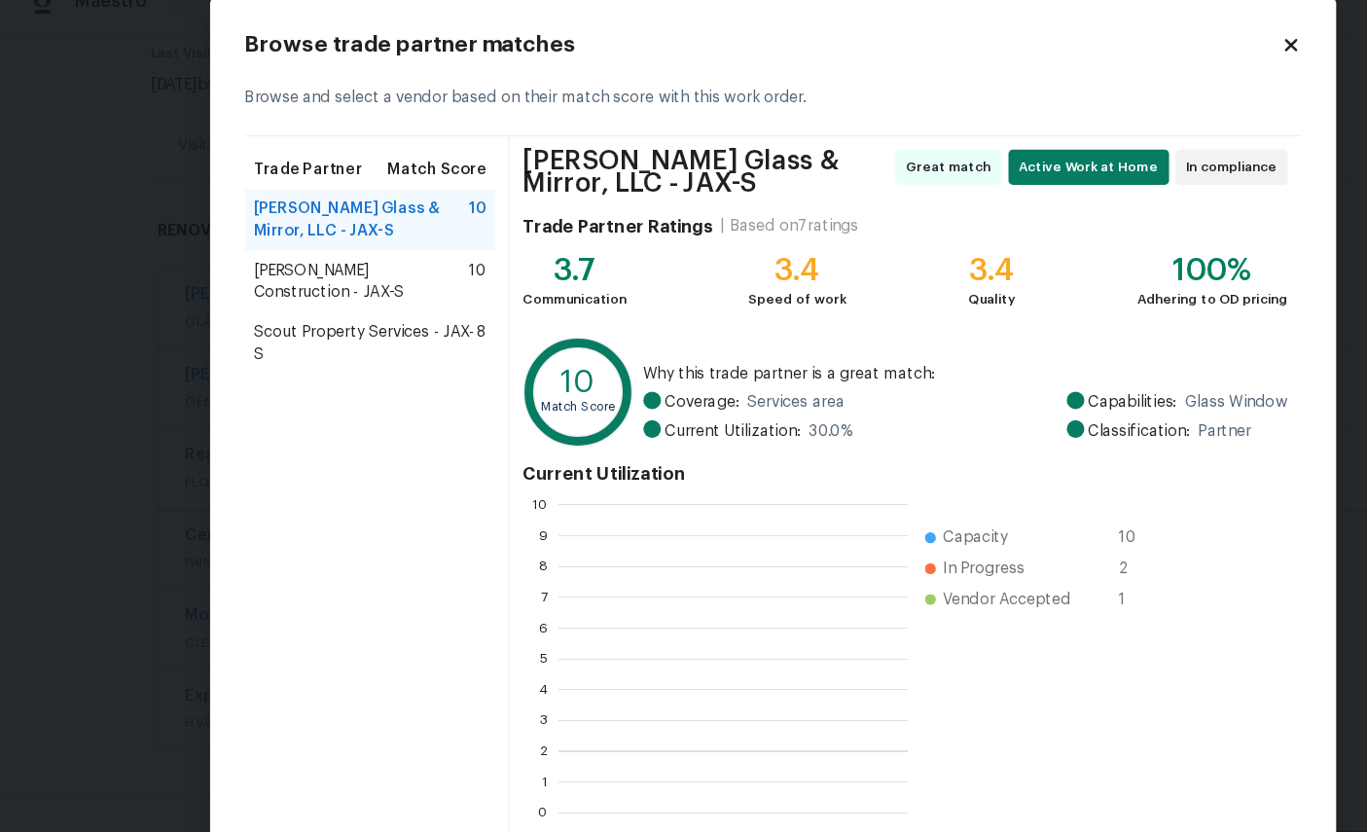
scroll to position [272, 308]
click at [1065, 777] on span "Select trade partner" at bounding box center [1065, 789] width 141 height 24
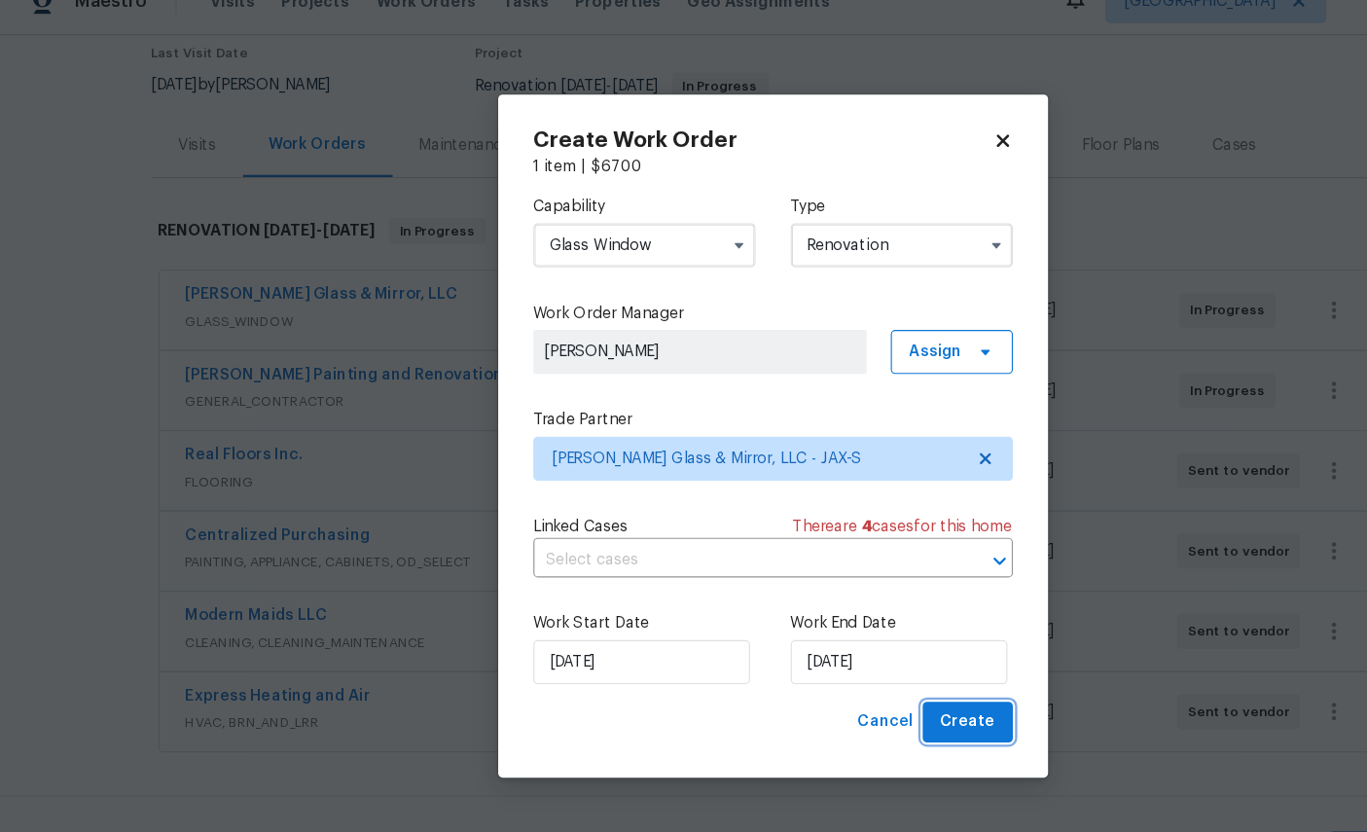
click at [855, 657] on span "Create" at bounding box center [856, 669] width 49 height 24
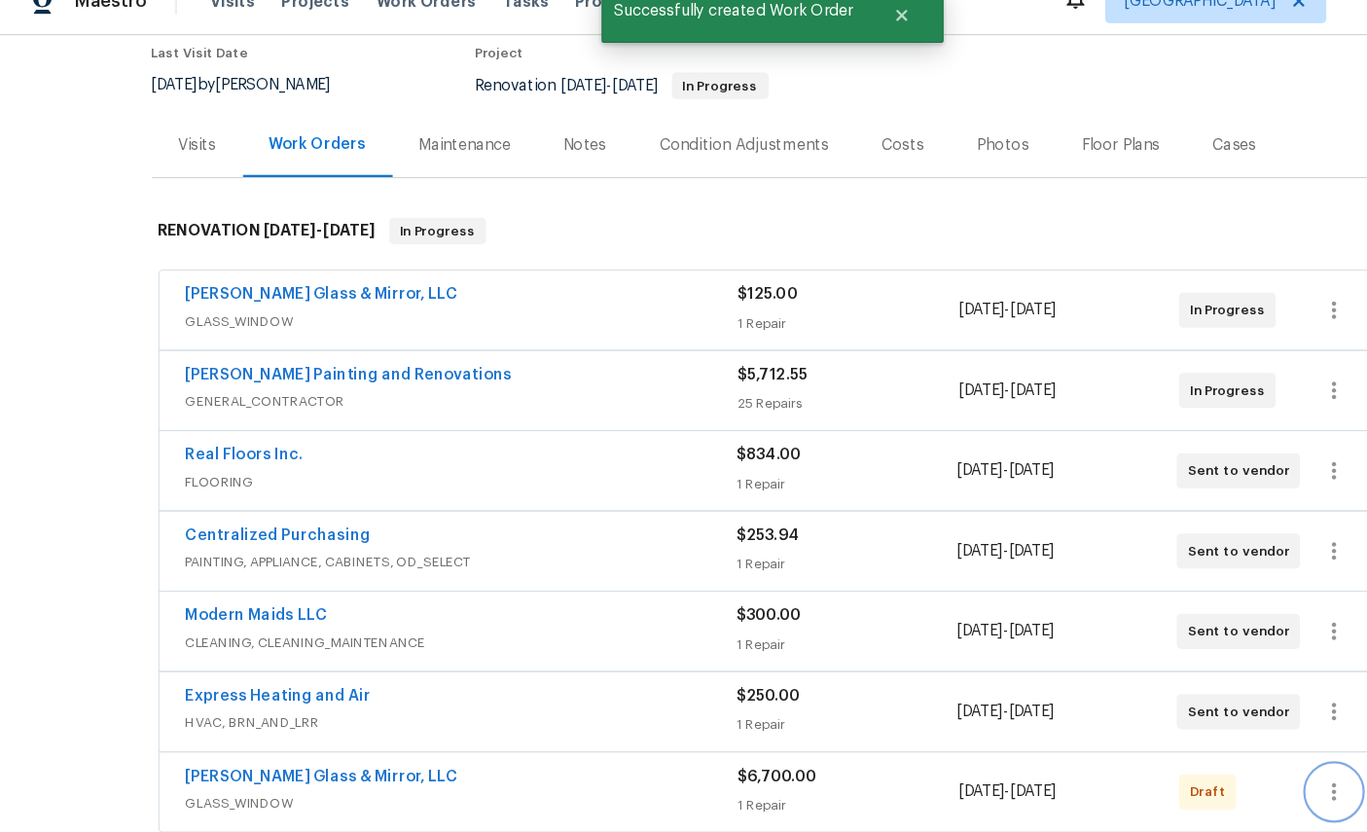
click at [1173, 719] on icon "button" at bounding box center [1180, 730] width 23 height 23
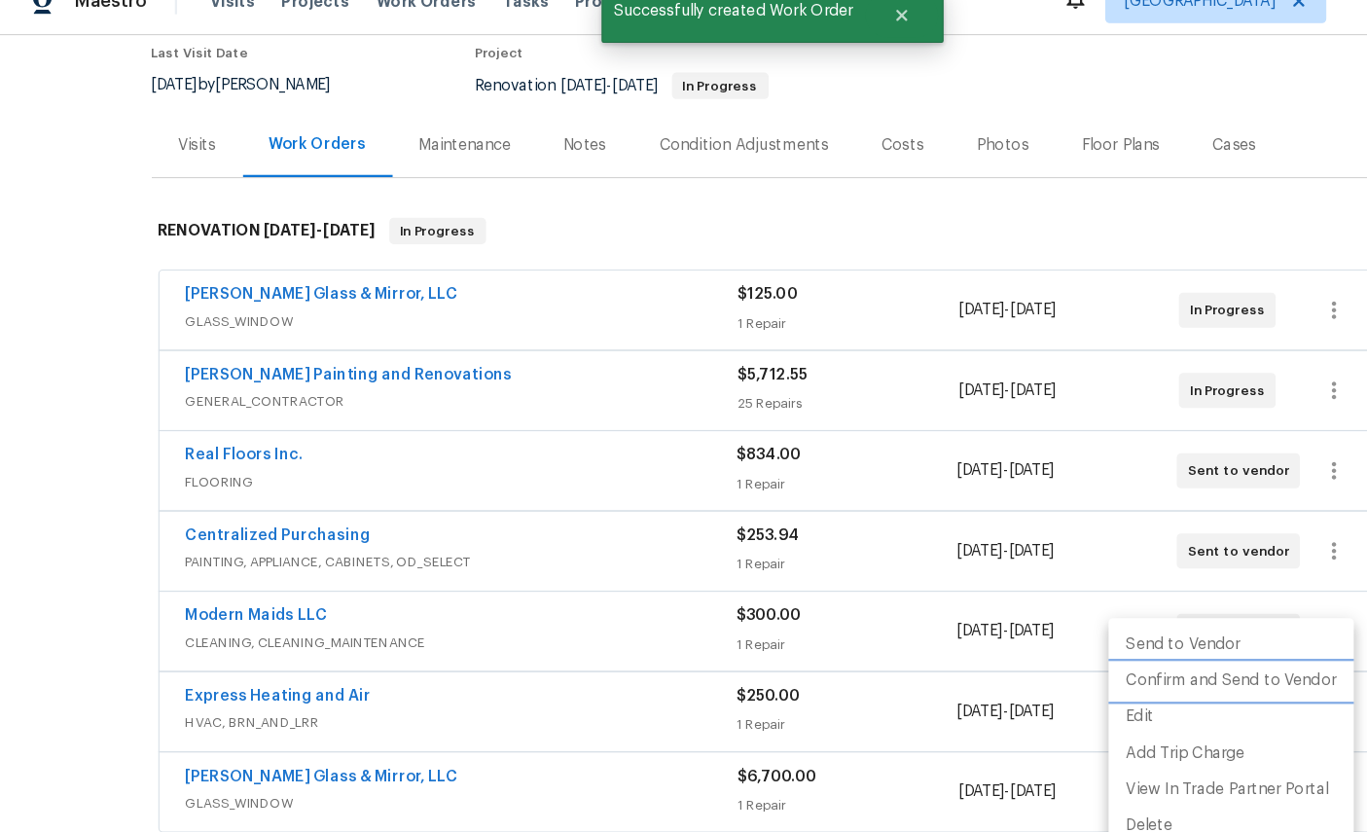
click at [1129, 617] on li "Confirm and Send to Vendor" at bounding box center [1089, 633] width 217 height 32
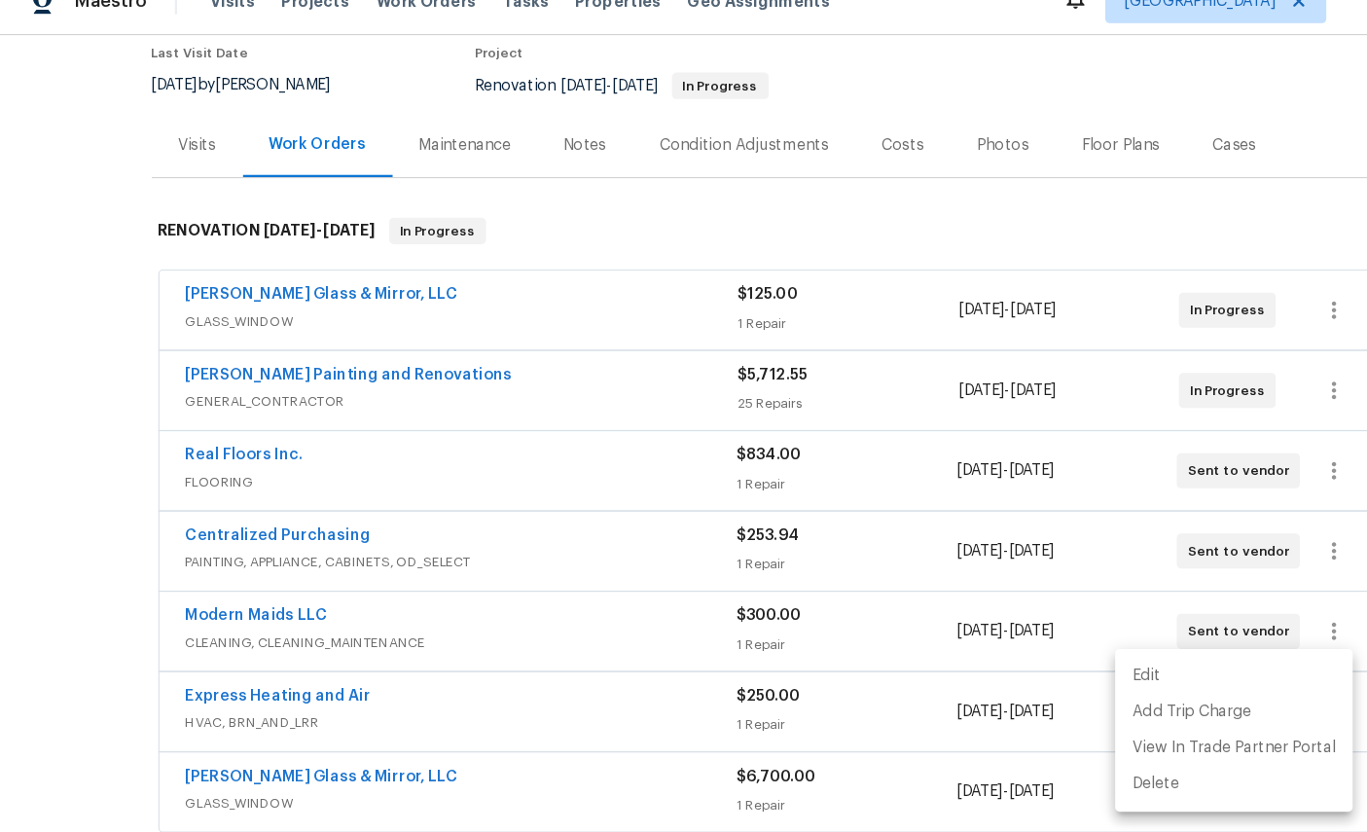
click at [959, 114] on div at bounding box center [683, 416] width 1367 height 832
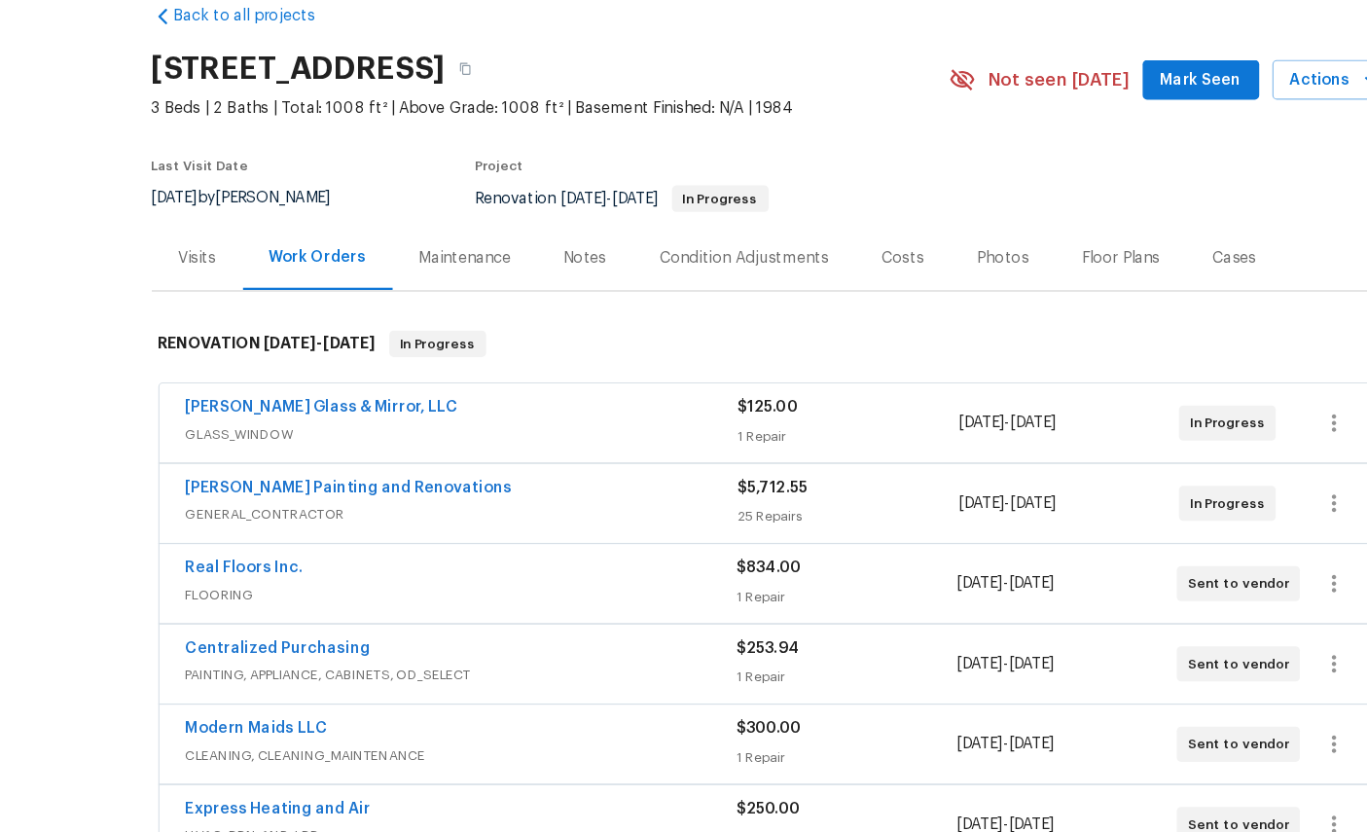
scroll to position [0, 0]
